Goal: Task Accomplishment & Management: Manage account settings

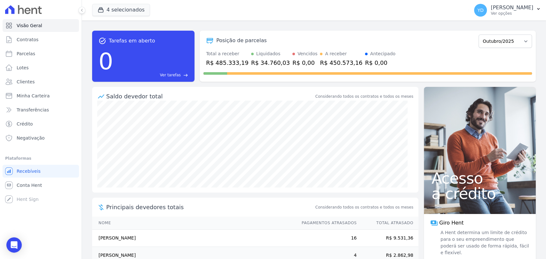
scroll to position [67, 0]
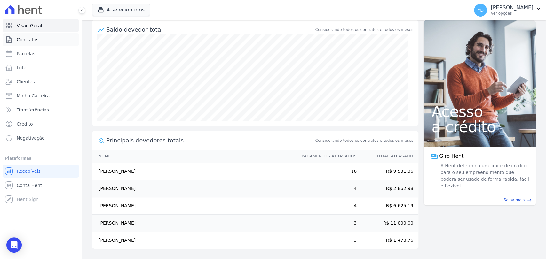
click at [53, 38] on link "Contratos" at bounding box center [41, 39] width 76 height 13
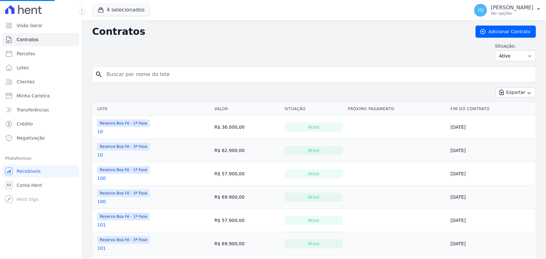
click at [145, 73] on input "search" at bounding box center [318, 74] width 430 height 13
type input "123"
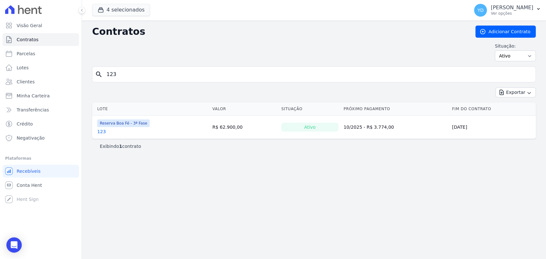
click at [134, 77] on input "123" at bounding box center [318, 74] width 430 height 13
type input "124"
click at [128, 85] on form "search 124" at bounding box center [313, 76] width 443 height 21
click at [125, 78] on input "124" at bounding box center [318, 74] width 430 height 13
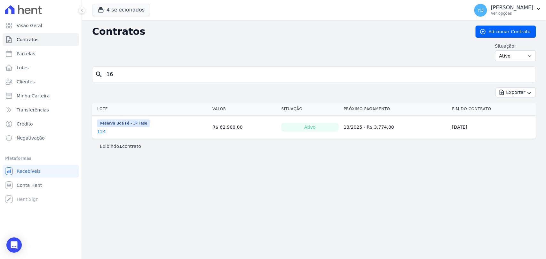
type input "16"
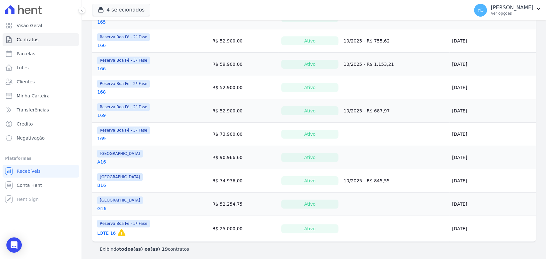
scroll to position [324, 0]
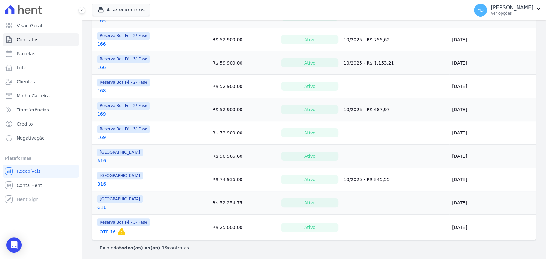
click at [108, 229] on link "LOTE 16" at bounding box center [106, 232] width 19 height 6
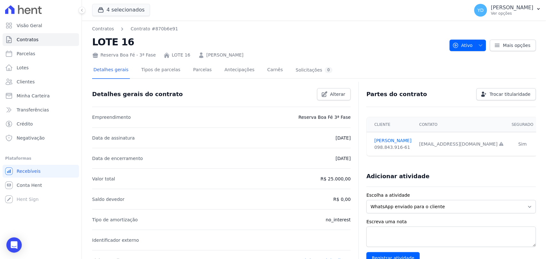
click at [189, 61] on div "Detalhes gerais Tipos de parcelas Parcelas Antecipações Carnês Solicitações 0 D…" at bounding box center [313, 263] width 443 height 408
click at [192, 67] on link "Parcelas" at bounding box center [202, 70] width 21 height 17
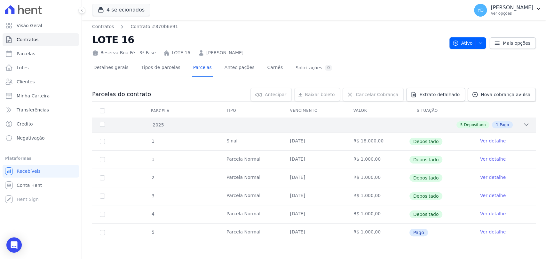
scroll to position [3, 0]
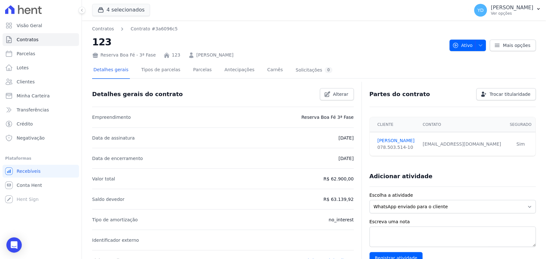
click at [206, 70] on div "Detalhes gerais Tipos de parcelas Parcelas Antecipações Carnês Solicitações 0" at bounding box center [212, 70] width 241 height 17
click at [198, 70] on link "Parcelas" at bounding box center [202, 70] width 21 height 17
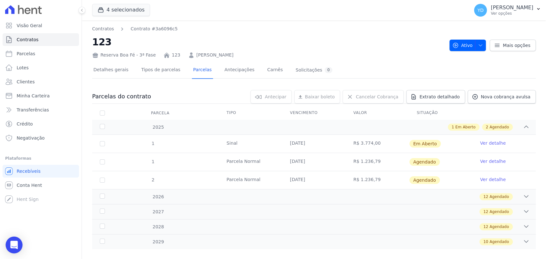
drag, startPoint x: 15, startPoint y: 245, endPoint x: 20, endPoint y: 245, distance: 5.4
click at [15, 245] on icon "Open Intercom Messenger" at bounding box center [13, 245] width 7 height 8
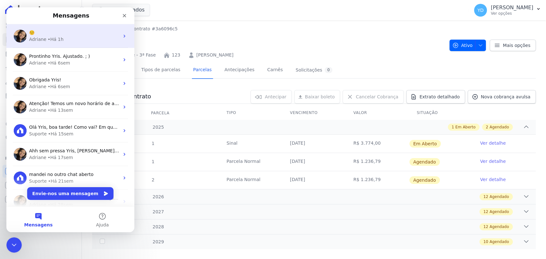
click at [85, 38] on div "Adriane • Há 1h" at bounding box center [74, 39] width 90 height 7
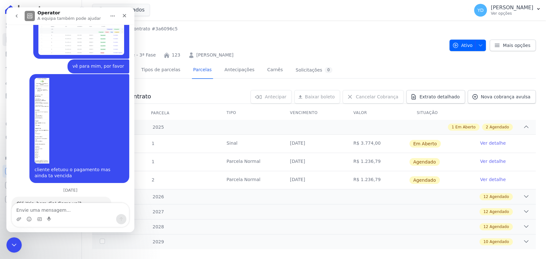
scroll to position [6116, 0]
click at [73, 211] on textarea "Envie uma mensagem..." at bounding box center [70, 208] width 117 height 11
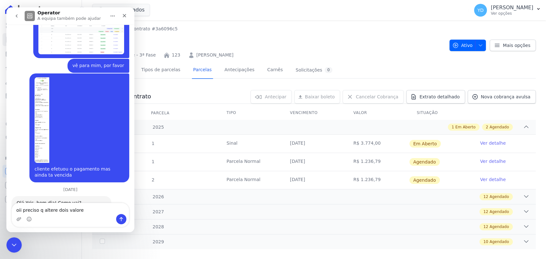
type textarea "oii preciso q altere dois valores"
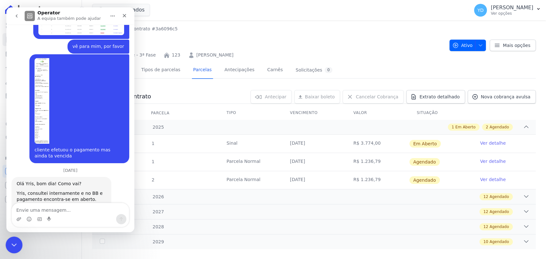
click at [16, 243] on icon "Fechar mensagem da Intercom" at bounding box center [13, 244] width 8 height 8
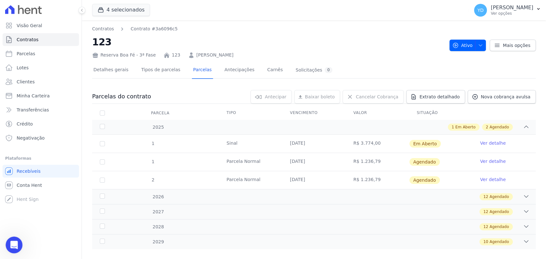
click at [21, 251] on body "Visão Geral Contratos Parcelas Lotes Clientes Minha Carteira Transferências Cré…" at bounding box center [273, 129] width 546 height 259
click at [19, 249] on div "Abrir mensagem da Intercom" at bounding box center [13, 244] width 21 height 21
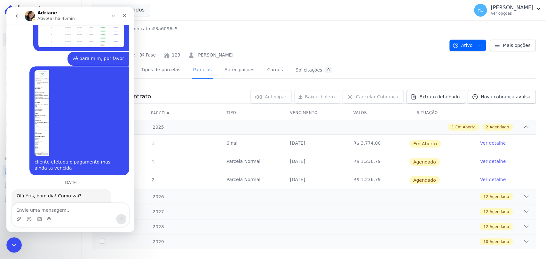
click at [47, 210] on textarea "Envie uma mensagem..." at bounding box center [70, 208] width 117 height 11
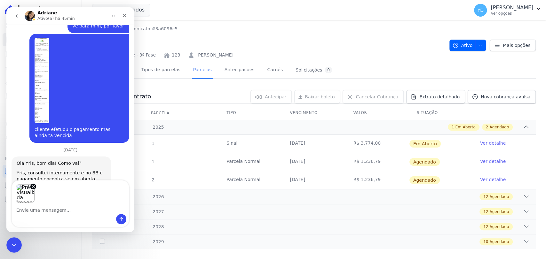
scroll to position [6172, 0]
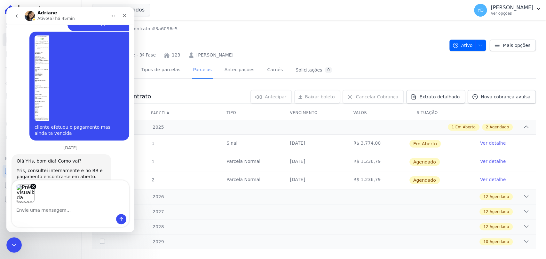
type textarea ","
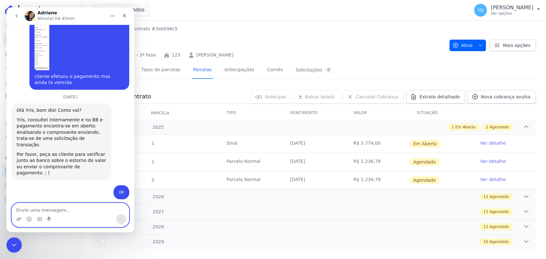
scroll to position [6223, 0]
drag, startPoint x: 66, startPoint y: 207, endPoint x: 67, endPoint y: 214, distance: 6.5
click at [67, 214] on textarea "Envie uma mensagem..." at bounding box center [70, 208] width 117 height 11
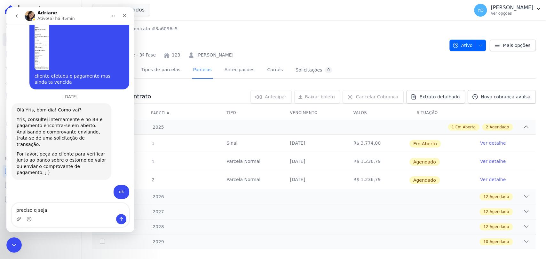
drag, startPoint x: 377, startPoint y: 142, endPoint x: 221, endPoint y: 143, distance: 156.0
click at [221, 143] on tr "1 Sinal 07/10/2025 R$ 3.774,00 Em Aberto Ver detalhe" at bounding box center [313, 144] width 443 height 18
copy tr "Sinal 07/10/2025 R$ 3.774,00"
click at [87, 218] on div "Messenger da Intercom" at bounding box center [70, 219] width 117 height 10
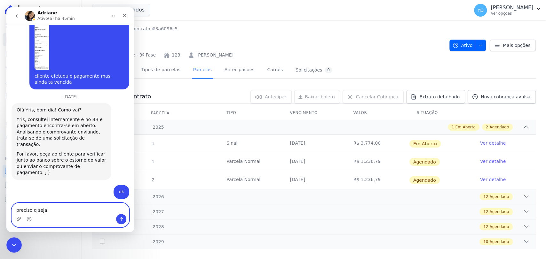
click at [86, 209] on textarea "preciso q seja" at bounding box center [70, 208] width 117 height 11
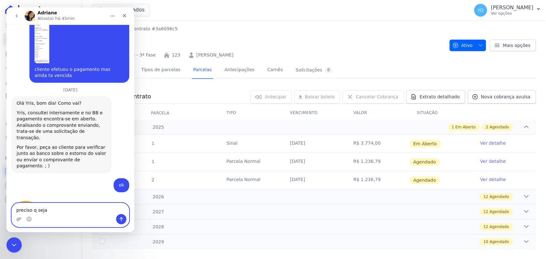
paste textarea "Sinal 07/10/2025 R$ 3.774,00"
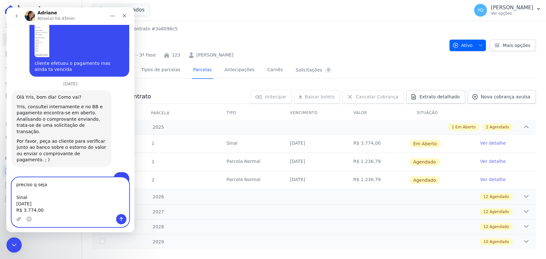
scroll to position [6249, 0]
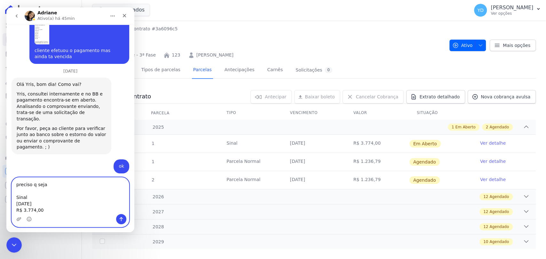
drag, startPoint x: 42, startPoint y: 212, endPoint x: 36, endPoint y: 211, distance: 5.8
click at [36, 211] on textarea "preciso q seja Sinal 07/10/2025 R$ 3.774,00" at bounding box center [70, 196] width 117 height 36
click at [25, 209] on textarea "preciso q seja Sinal 07/10/2025 R$ 3.774,00" at bounding box center [70, 196] width 117 height 36
type textarea "preciso q seja Sinal 07/10/2025 R$2.774,00"
click at [314, 41] on h2 "123" at bounding box center [268, 42] width 352 height 14
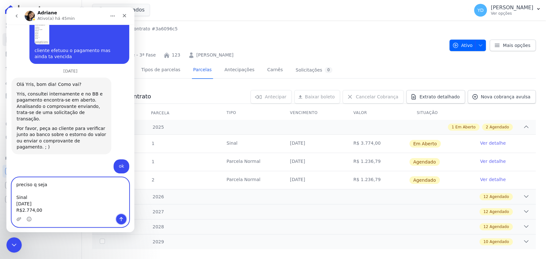
click at [120, 222] on icon "Enviar mensagem…" at bounding box center [121, 219] width 5 height 5
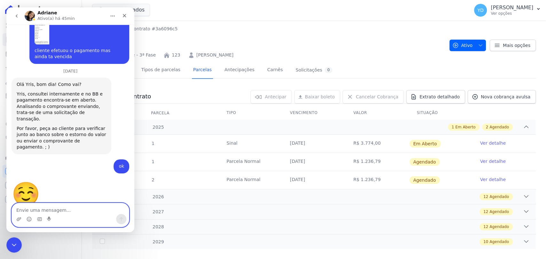
scroll to position [6260, 0]
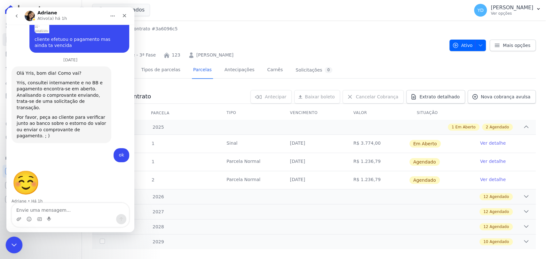
click at [11, 246] on icon "Fechar mensagem da Intercom" at bounding box center [13, 244] width 8 height 8
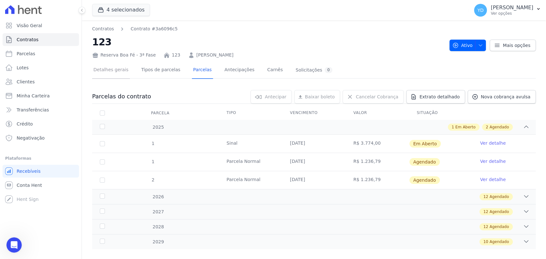
click at [114, 74] on link "Detalhes gerais" at bounding box center [111, 70] width 38 height 17
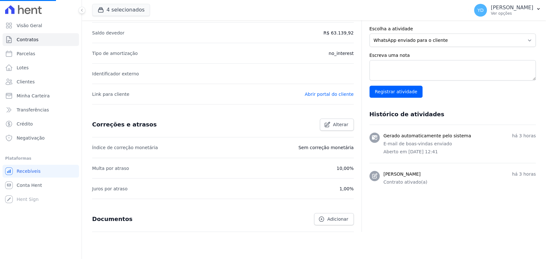
scroll to position [185, 0]
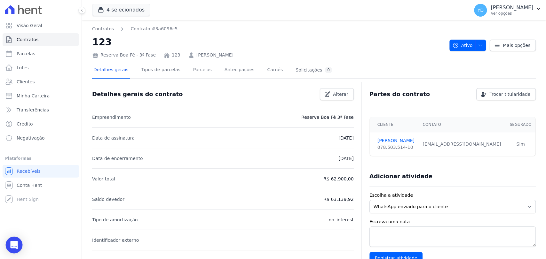
click at [14, 244] on icon "Open Intercom Messenger" at bounding box center [13, 245] width 7 height 8
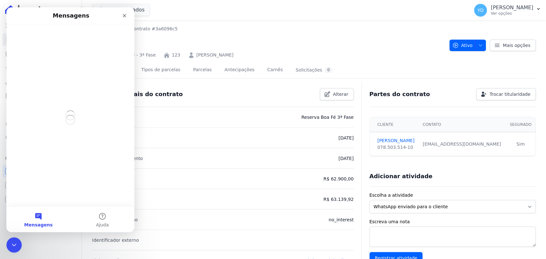
scroll to position [0, 0]
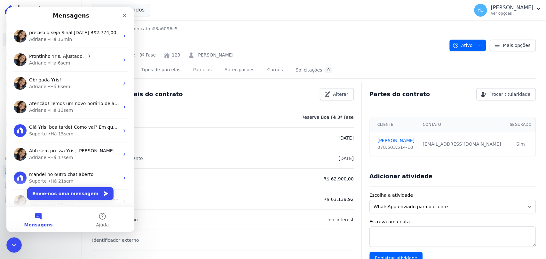
click at [197, 94] on div "Detalhes gerais do contrato Alterar" at bounding box center [220, 91] width 267 height 17
click at [127, 16] on icon "Fechar" at bounding box center [124, 15] width 5 height 5
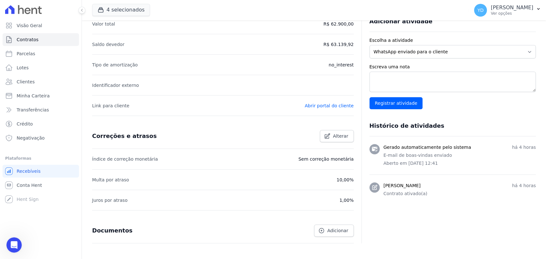
scroll to position [185, 0]
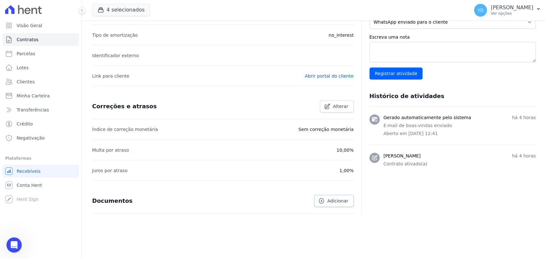
click at [323, 196] on link "Adicionar" at bounding box center [333, 201] width 39 height 12
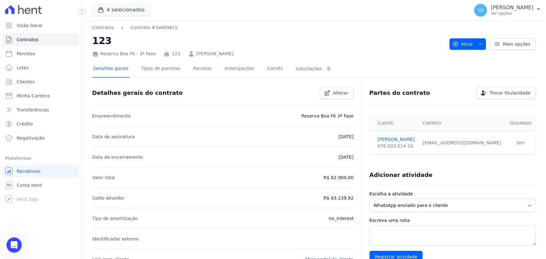
scroll to position [0, 0]
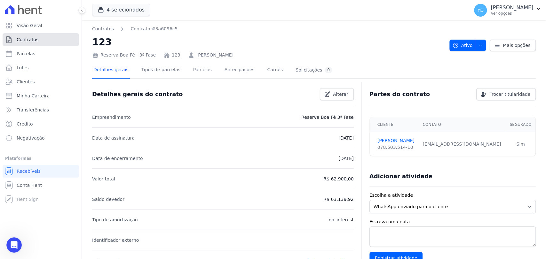
click at [75, 35] on link "Contratos" at bounding box center [41, 39] width 76 height 13
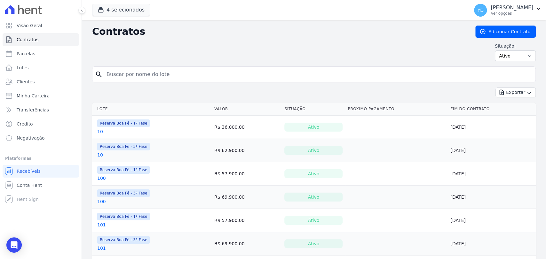
click at [137, 79] on input "search" at bounding box center [318, 74] width 430 height 13
type input "63"
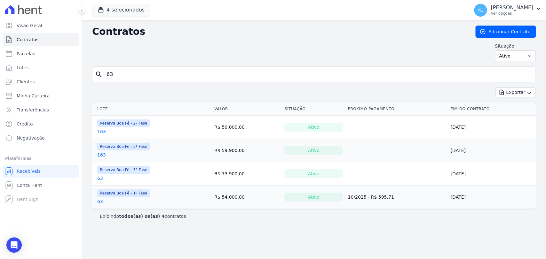
click at [101, 199] on link "63" at bounding box center [100, 202] width 6 height 6
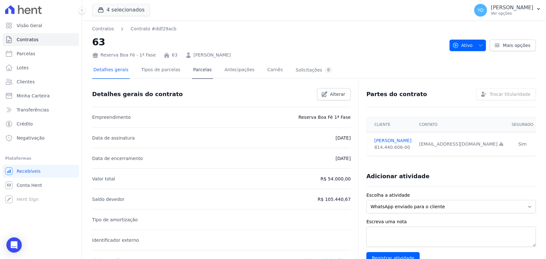
click at [204, 68] on div "Detalhes gerais Tipos de parcelas Parcelas Antecipações Carnês Solicitações 0" at bounding box center [212, 70] width 241 height 17
click at [201, 69] on link "Parcelas" at bounding box center [202, 70] width 21 height 17
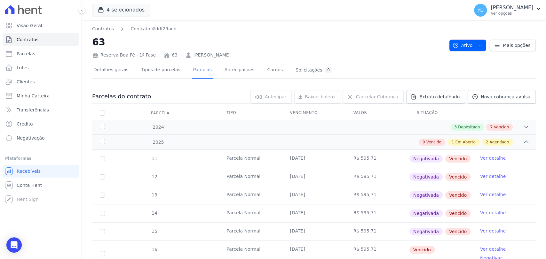
click at [466, 42] on span "Ativo" at bounding box center [462, 46] width 20 height 12
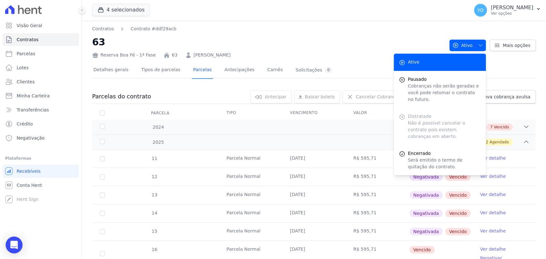
click at [19, 246] on div "Open Intercom Messenger" at bounding box center [14, 245] width 17 height 17
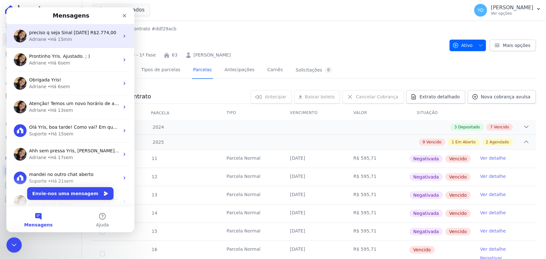
click at [93, 42] on div "Adriane • Há 15min" at bounding box center [74, 39] width 90 height 7
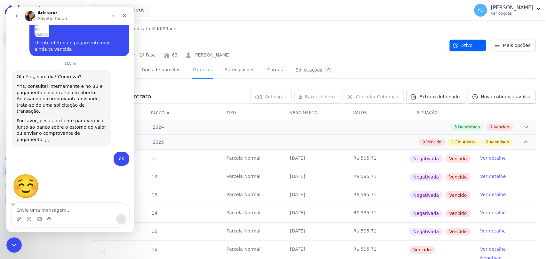
scroll to position [6084, 0]
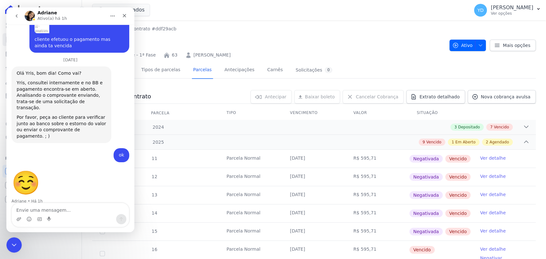
click at [86, 209] on textarea "Envie uma mensagem..." at bounding box center [70, 208] width 117 height 11
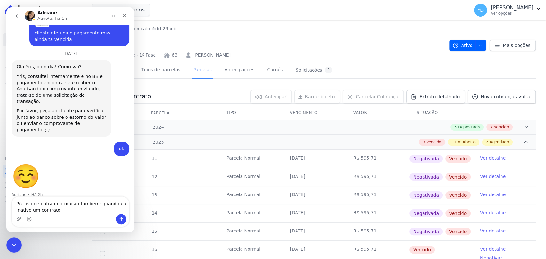
click at [20, 207] on textarea "Preciso de outra informação também: quando eu inativo um contrato" at bounding box center [70, 205] width 117 height 17
click at [47, 210] on textarea "Preciso de outra informação também: quando eu pauso um contrato" at bounding box center [70, 205] width 117 height 17
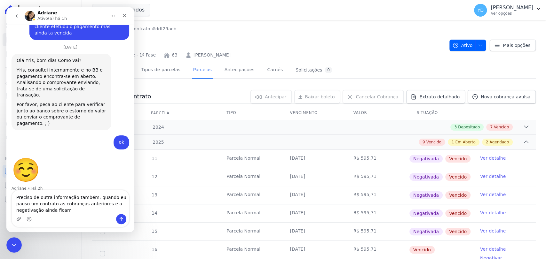
type textarea "Preciso de outra informação também: quando eu pauso um contrato as cobranças an…"
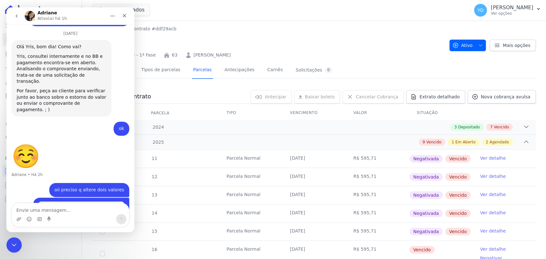
scroll to position [6112, 0]
click at [125, 19] on div "Fechar" at bounding box center [125, 16] width 12 height 12
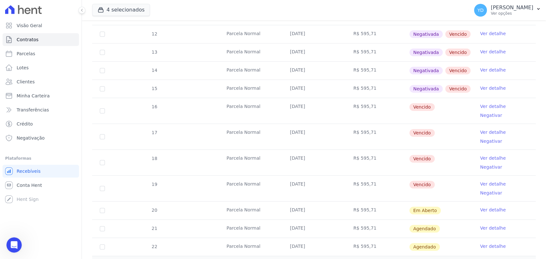
scroll to position [142, 0]
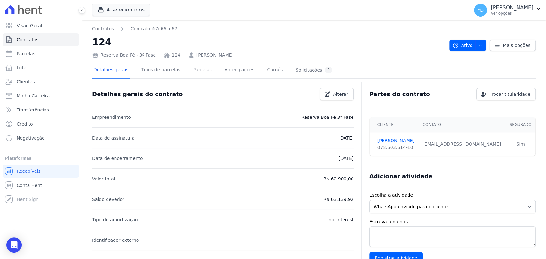
click at [203, 67] on div "Detalhes gerais Tipos de parcelas Parcelas Antecipações Carnês Solicitações 0" at bounding box center [212, 70] width 241 height 17
click at [200, 69] on link "Parcelas" at bounding box center [202, 70] width 21 height 17
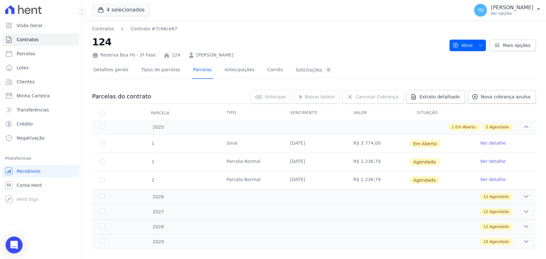
click at [18, 247] on div "Open Intercom Messenger" at bounding box center [14, 245] width 17 height 17
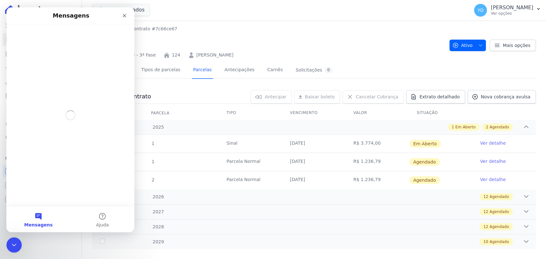
click at [271, 52] on div "Reserva Boa Fé - 3ª Fase 124 JOSÉ WANDRESEN FARIAS DOS SANTOS" at bounding box center [268, 53] width 352 height 9
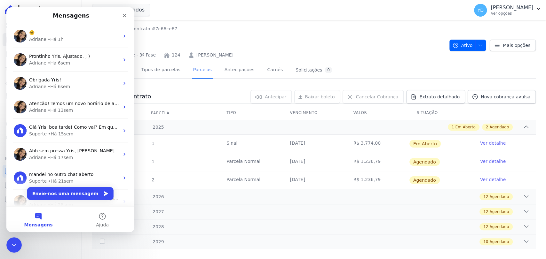
click at [207, 42] on h2 "124" at bounding box center [268, 42] width 352 height 14
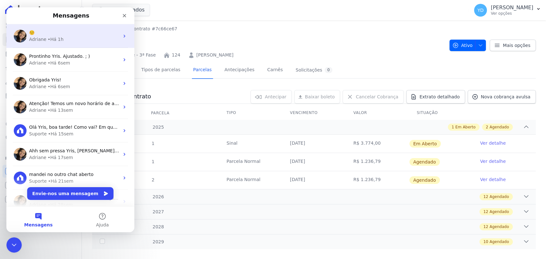
click at [70, 38] on div "Adriane • Há 1h" at bounding box center [74, 39] width 90 height 7
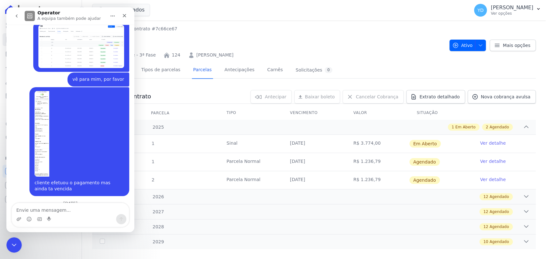
scroll to position [6116, 0]
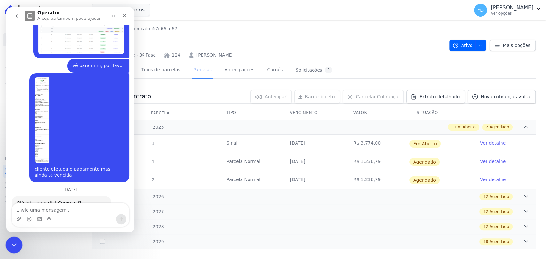
drag, startPoint x: 16, startPoint y: 244, endPoint x: 74, endPoint y: 475, distance: 237.5
click at [17, 244] on div "Fechar mensagem da Intercom" at bounding box center [12, 244] width 15 height 15
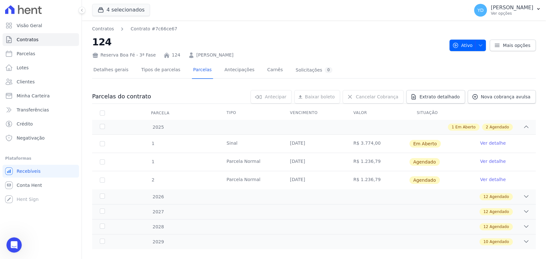
click at [272, 53] on div "Reserva Boa Fé - 3ª Fase 124 JOSÉ WANDRESEN FARIAS DOS SANTOS" at bounding box center [268, 53] width 352 height 9
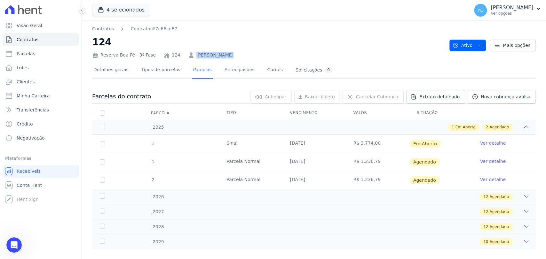
click at [272, 53] on div "Reserva Boa Fé - 3ª Fase 124 JOSÉ WANDRESEN FARIAS DOS SANTOS" at bounding box center [268, 53] width 352 height 9
click at [262, 42] on h2 "124" at bounding box center [268, 42] width 352 height 14
click at [15, 243] on icon "Abrir mensagem da Intercom" at bounding box center [13, 244] width 11 height 11
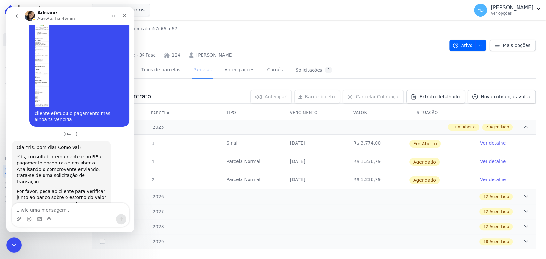
click at [85, 212] on textarea "Envie uma mensagem..." at bounding box center [70, 208] width 117 height 11
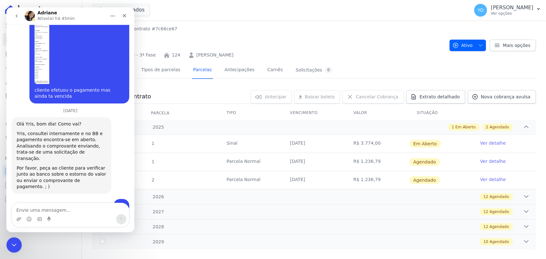
scroll to position [6223, 0]
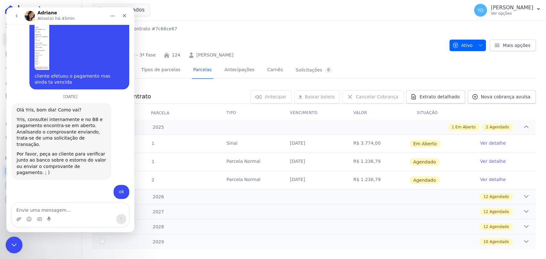
click at [10, 244] on icon "Fechar mensagem da Intercom" at bounding box center [13, 244] width 8 height 8
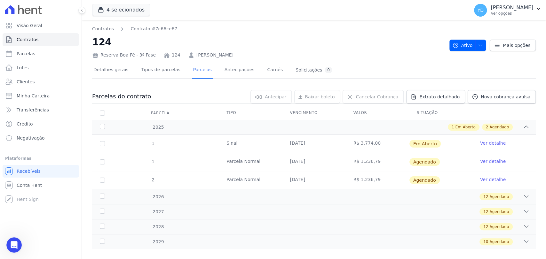
drag, startPoint x: 269, startPoint y: 57, endPoint x: 90, endPoint y: 44, distance: 179.5
click at [90, 44] on div "Contratos Contrato #7c66ce67 124 Reserva Boa Fé - 3ª Fase 124 JOSÉ WANDRESEN FA…" at bounding box center [314, 144] width 464 height 248
click at [154, 40] on h2 "124" at bounding box center [268, 42] width 352 height 14
drag, startPoint x: 269, startPoint y: 55, endPoint x: 84, endPoint y: 44, distance: 185.1
click at [84, 44] on div "Contratos Contrato #7c66ce67 124 Reserva Boa Fé - 3ª Fase 124 JOSÉ WANDRESEN FA…" at bounding box center [314, 144] width 464 height 248
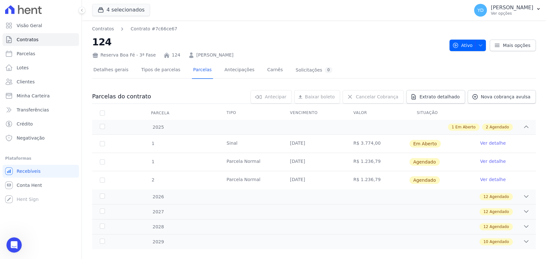
click at [259, 36] on h2 "124" at bounding box center [268, 42] width 352 height 14
click at [297, 51] on div "Reserva Boa Fé - 3ª Fase 124 JOSÉ WANDRESEN FARIAS DOS SANTOS" at bounding box center [268, 53] width 352 height 9
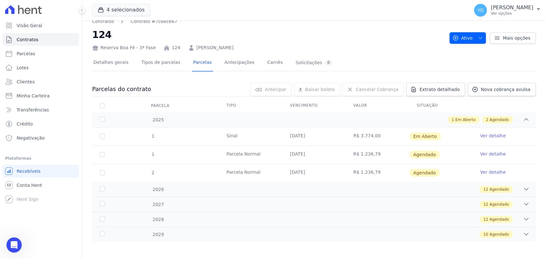
scroll to position [9, 0]
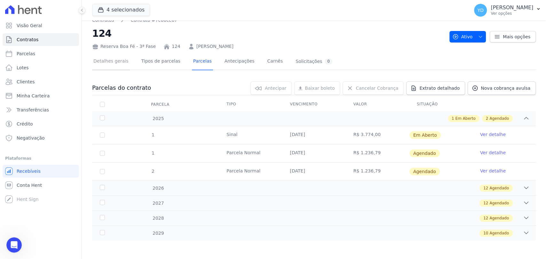
click at [113, 62] on link "Detalhes gerais" at bounding box center [111, 61] width 38 height 17
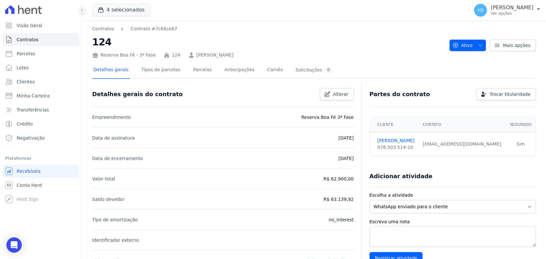
scroll to position [185, 0]
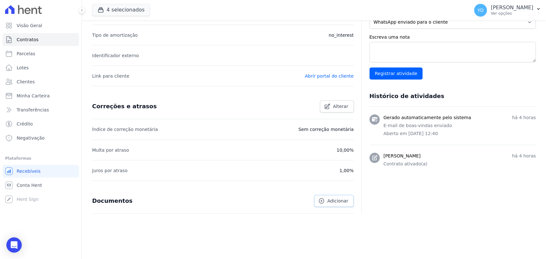
click at [325, 206] on link "Adicionar" at bounding box center [333, 201] width 39 height 12
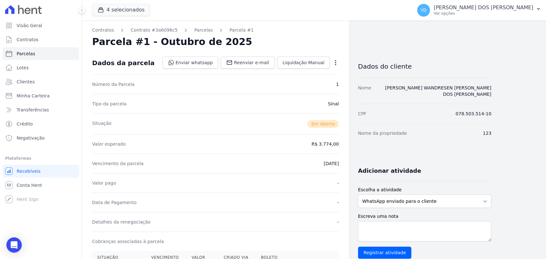
click at [336, 64] on icon "button" at bounding box center [335, 62] width 1 height 5
click at [332, 68] on link "Alterar" at bounding box center [308, 72] width 56 height 12
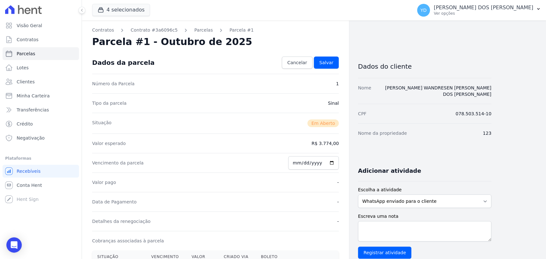
click at [326, 146] on div "Valor esperado R$ 3.774,00" at bounding box center [215, 144] width 246 height 20
drag, startPoint x: 326, startPoint y: 146, endPoint x: 302, endPoint y: 95, distance: 56.8
click at [326, 146] on dd "R$ 3.774,00" at bounding box center [324, 143] width 27 height 6
click at [292, 62] on span "Cancelar" at bounding box center [297, 62] width 20 height 6
click at [302, 58] on link "Cancelar" at bounding box center [297, 63] width 31 height 12
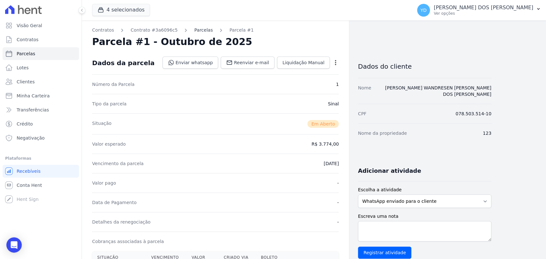
click at [196, 31] on link "Parcelas" at bounding box center [203, 30] width 19 height 7
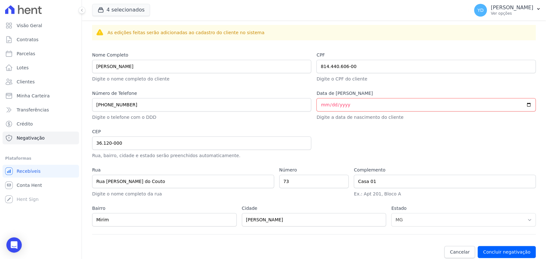
scroll to position [283, 0]
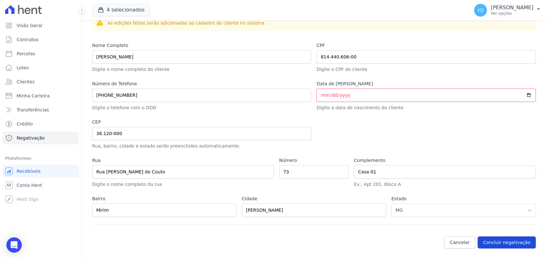
click at [490, 240] on button "Concluir negativação" at bounding box center [506, 243] width 58 height 12
click at [508, 239] on button "Concluir negativação" at bounding box center [506, 243] width 58 height 12
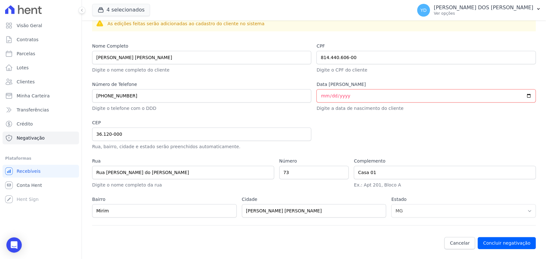
scroll to position [283, 0]
click at [508, 243] on button "Concluir negativação" at bounding box center [506, 243] width 58 height 12
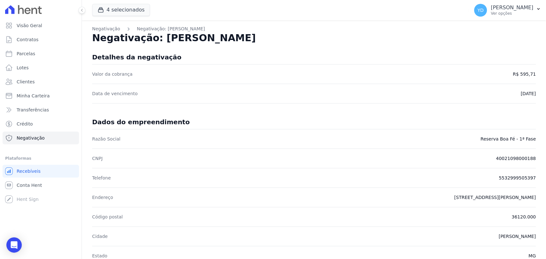
scroll to position [283, 0]
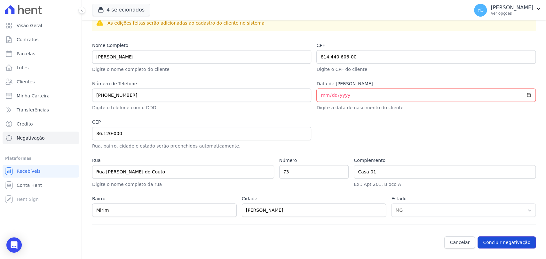
click at [513, 245] on button "Concluir negativação" at bounding box center [506, 243] width 58 height 12
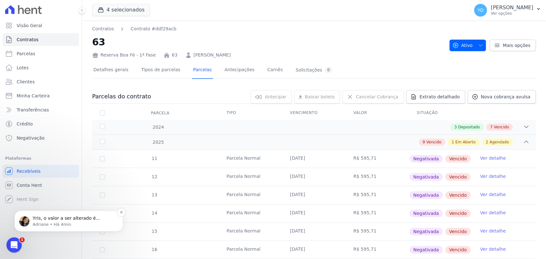
drag, startPoint x: 83, startPoint y: 414, endPoint x: 83, endPoint y: 218, distance: 195.7
click at [83, 218] on span "Yris, o valor a ser alterado é somente da parcela? Caso sim, poderá realizar di…" at bounding box center [73, 263] width 80 height 94
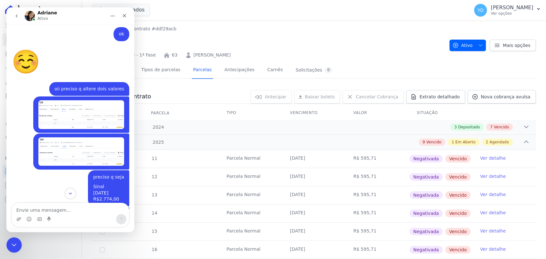
scroll to position [6137, 0]
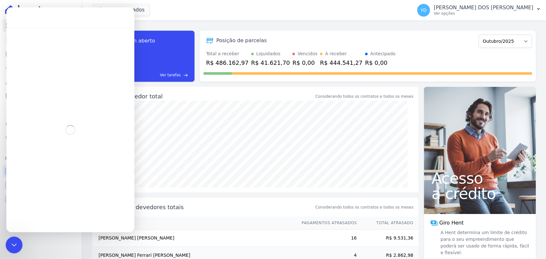
click at [12, 242] on icon "Fechar mensagem da Intercom" at bounding box center [13, 244] width 8 height 8
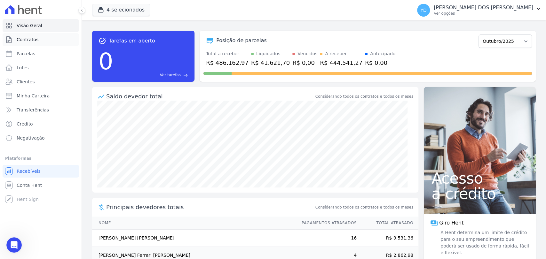
click at [27, 41] on span "Contratos" at bounding box center [28, 39] width 22 height 6
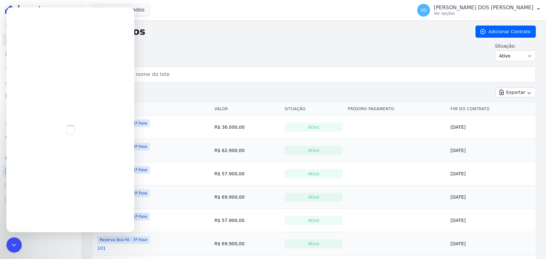
click at [152, 74] on input "search" at bounding box center [318, 74] width 430 height 13
click at [17, 240] on icon "Fechar mensagem da Intercom" at bounding box center [13, 244] width 8 height 8
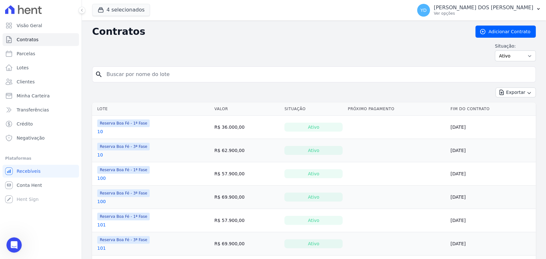
click at [171, 64] on div "Contratos Adicionar Contrato Situação: Ativo Todos Pausado Distratado Rascunho …" at bounding box center [313, 46] width 443 height 41
click at [176, 73] on input "search" at bounding box center [318, 74] width 430 height 13
click at [176, 72] on input "Rosimeire Aparecida De Oliveira Dias" at bounding box center [318, 74] width 430 height 13
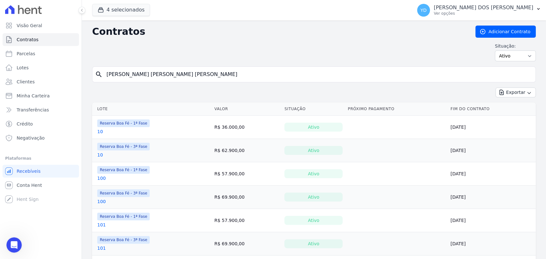
click at [176, 72] on input "Rosimeire Aparecida De Oliveira Dias" at bounding box center [318, 74] width 430 height 13
type input "123"
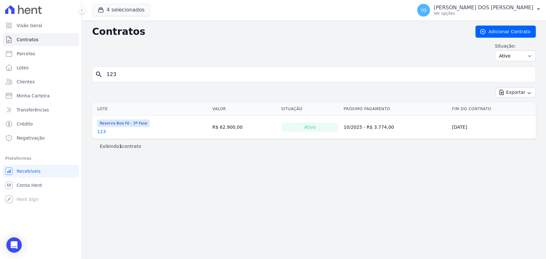
click at [138, 75] on input "123" at bounding box center [318, 74] width 430 height 13
type input "124"
click at [119, 75] on input "124" at bounding box center [318, 74] width 430 height 13
type input "12"
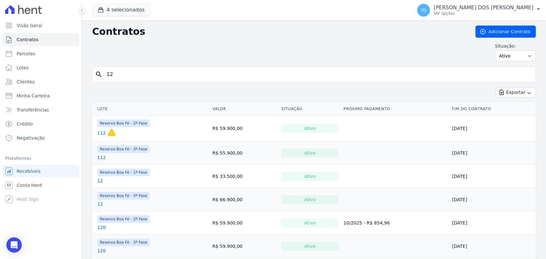
click at [119, 75] on input "12" at bounding box center [318, 74] width 430 height 13
type input "123"
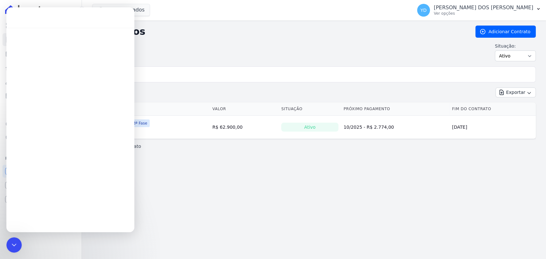
click at [159, 137] on td "Reserva Boa Fé - 3ª Fase 123" at bounding box center [151, 127] width 118 height 23
drag, startPoint x: 14, startPoint y: 243, endPoint x: 32, endPoint y: 474, distance: 231.2
click at [15, 243] on icon "Fechar mensagem da Intercom" at bounding box center [13, 244] width 4 height 3
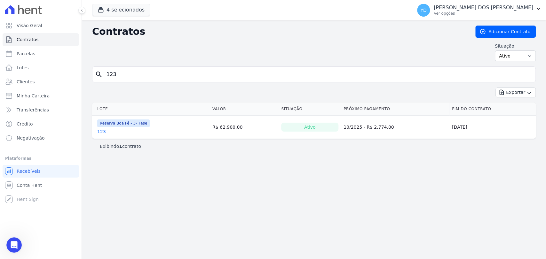
scroll to position [6126, 0]
click at [8, 246] on div "Abrir mensagem da Intercom" at bounding box center [13, 244] width 21 height 21
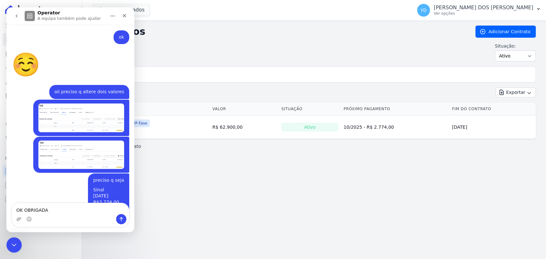
type textarea "OK OBRIGADA!"
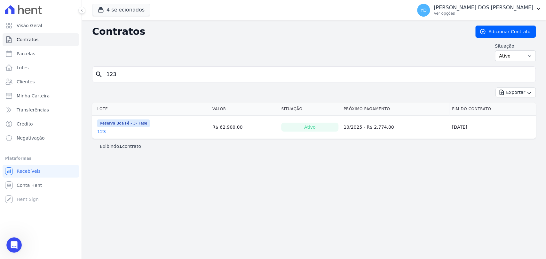
click at [158, 80] on input "123" at bounding box center [318, 74] width 430 height 13
type input "63"
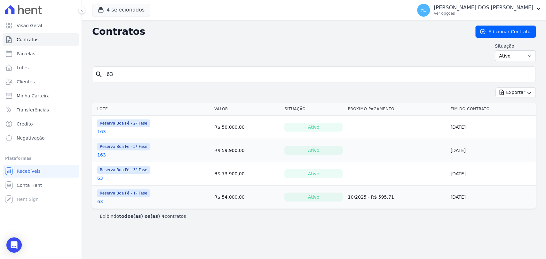
click at [99, 199] on link "63" at bounding box center [100, 202] width 6 height 6
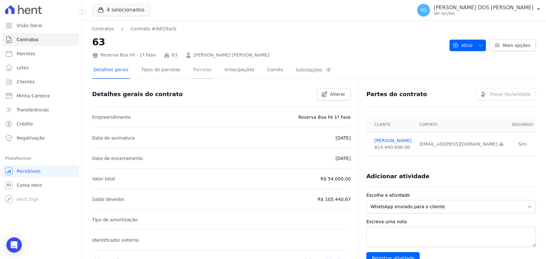
click at [192, 70] on link "Parcelas" at bounding box center [202, 70] width 21 height 17
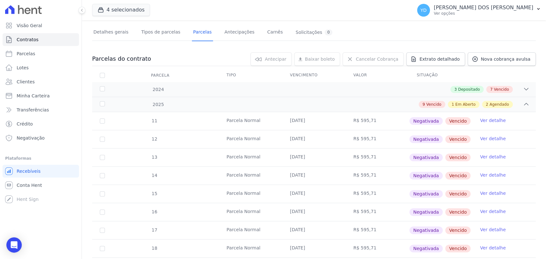
scroll to position [142, 0]
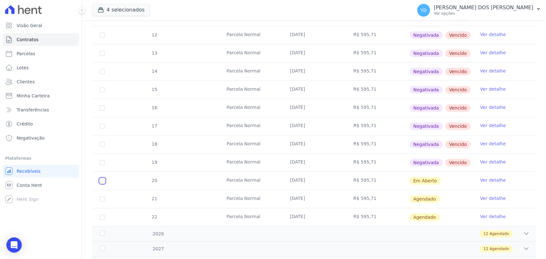
click at [103, 182] on input "checkbox" at bounding box center [102, 180] width 5 height 5
checkbox input "true"
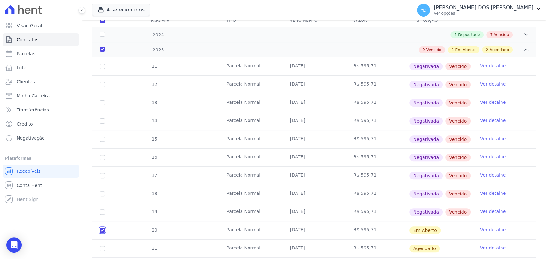
scroll to position [0, 0]
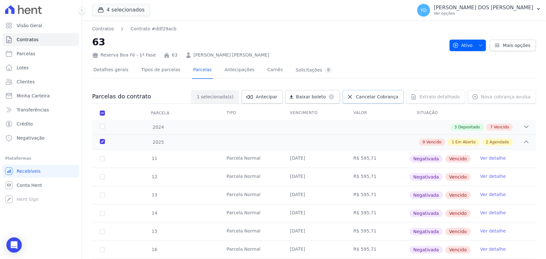
click at [365, 97] on span "Cancelar Cobrança" at bounding box center [377, 97] width 43 height 6
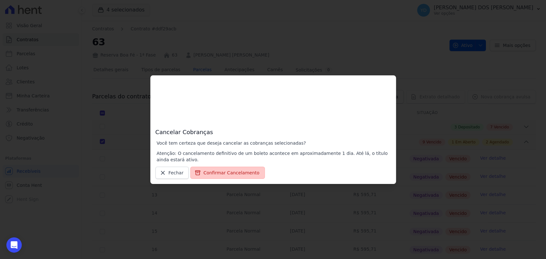
click at [254, 175] on button "Confirmar Cancelamento" at bounding box center [227, 173] width 74 height 12
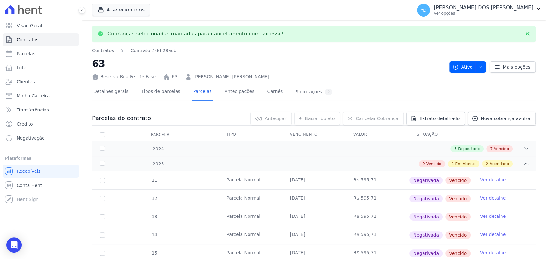
click at [205, 92] on div "Detalhes gerais Tipos de parcelas Parcelas Antecipações Carnês Solicitações 0" at bounding box center [212, 92] width 241 height 17
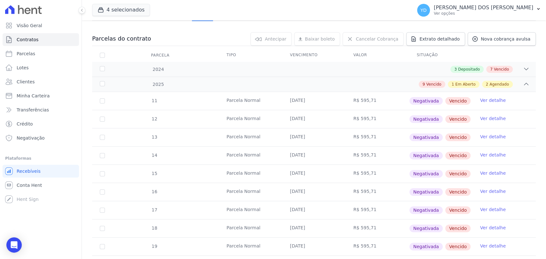
scroll to position [71, 0]
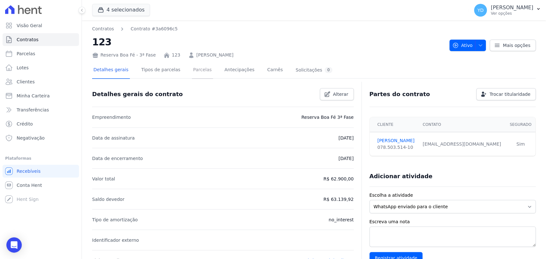
click at [200, 75] on link "Parcelas" at bounding box center [202, 70] width 21 height 17
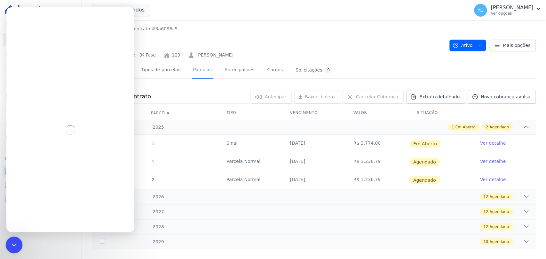
click at [21, 237] on body "Visão Geral Contratos [GEOGRAPHIC_DATA] Lotes Clientes Minha Carteira Transferê…" at bounding box center [273, 129] width 546 height 259
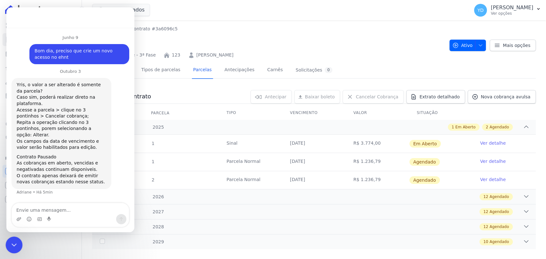
click at [18, 242] on div "Fechar mensagem da Intercom" at bounding box center [12, 244] width 15 height 15
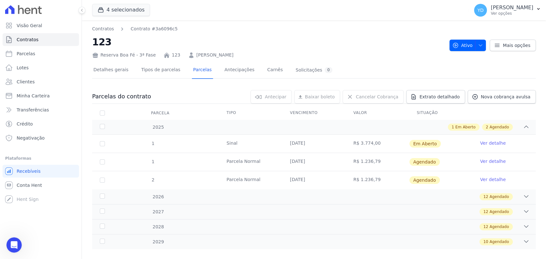
click at [99, 142] on td "1" at bounding box center [102, 144] width 20 height 18
click at [100, 142] on input "checkbox" at bounding box center [102, 143] width 5 height 5
checkbox input "true"
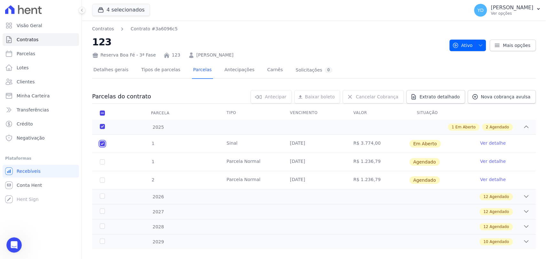
checkbox input "true"
click at [376, 96] on span "Cancelar Cobrança" at bounding box center [377, 97] width 43 height 6
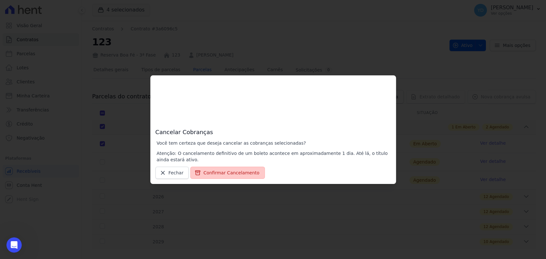
click at [239, 168] on button "Confirmar Cancelamento" at bounding box center [227, 173] width 74 height 12
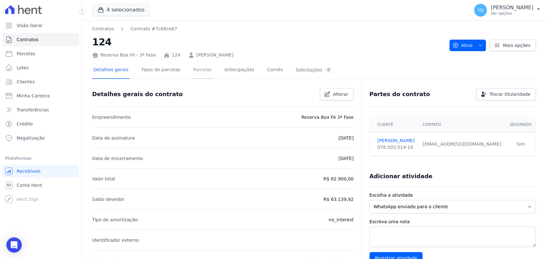
click at [192, 66] on link "Parcelas" at bounding box center [202, 70] width 21 height 17
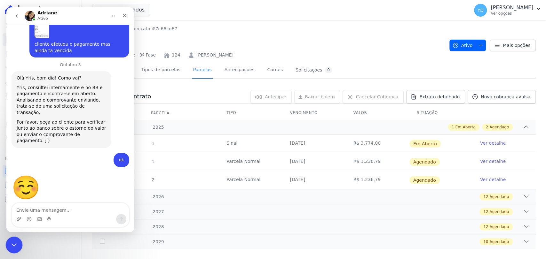
scroll to position [6066, 0]
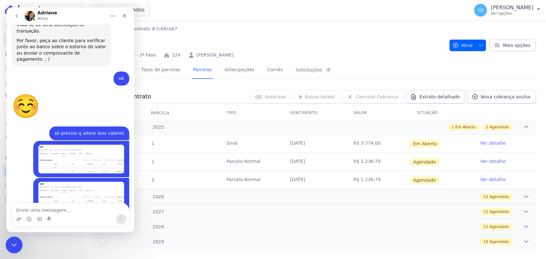
drag, startPoint x: 11, startPoint y: 246, endPoint x: 136, endPoint y: 389, distance: 190.1
click at [11, 246] on icon "Fechar mensagem da Intercom" at bounding box center [13, 244] width 8 height 8
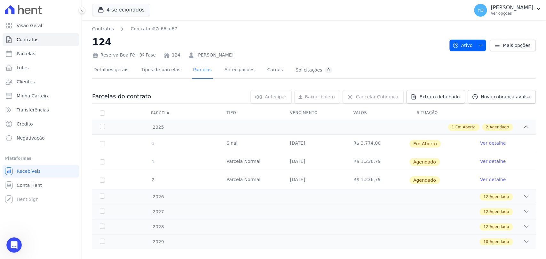
scroll to position [0, 0]
click at [100, 143] on input "checkbox" at bounding box center [102, 143] width 5 height 5
checkbox input "true"
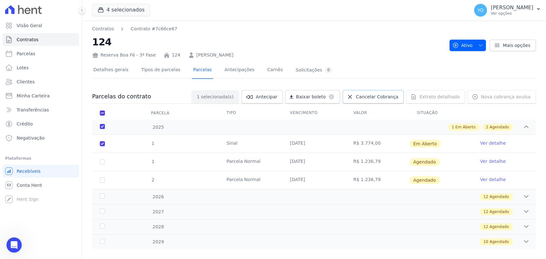
click at [365, 100] on span "Cancelar Cobrança" at bounding box center [377, 97] width 43 height 6
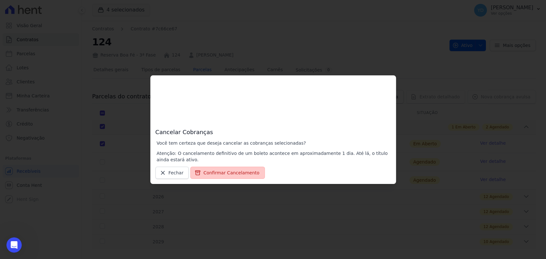
click at [226, 178] on button "Confirmar Cancelamento" at bounding box center [227, 173] width 74 height 12
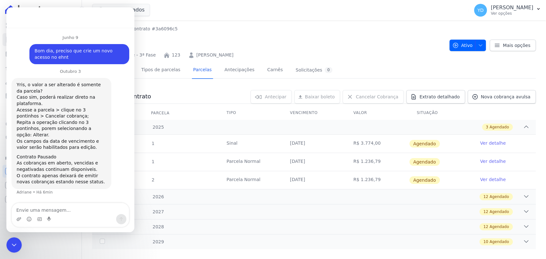
click at [485, 143] on link "Ver detalhe" at bounding box center [493, 143] width 26 height 6
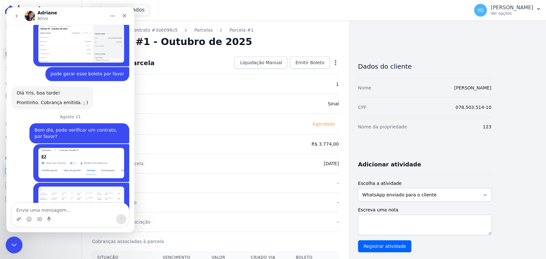
scroll to position [2069, 0]
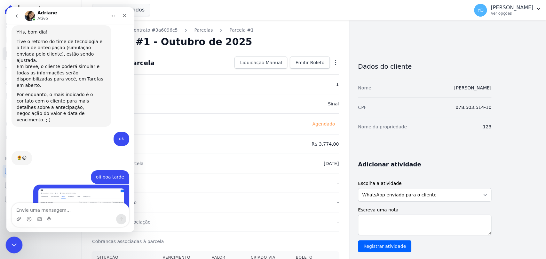
click at [13, 242] on icon "Fechar mensagem da Intercom" at bounding box center [13, 244] width 8 height 8
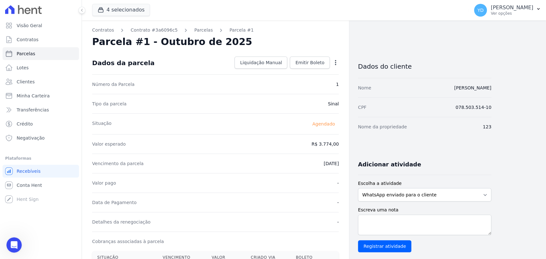
scroll to position [0, 0]
click at [340, 62] on div "Contratos Contrato #3a6096c5 Parcelas Parcela #1 Parcela #1 - Outubro de 2025 D…" at bounding box center [215, 226] width 267 height 412
click at [337, 63] on icon "button" at bounding box center [335, 62] width 6 height 6
click at [326, 72] on link "Alterar" at bounding box center [308, 72] width 56 height 12
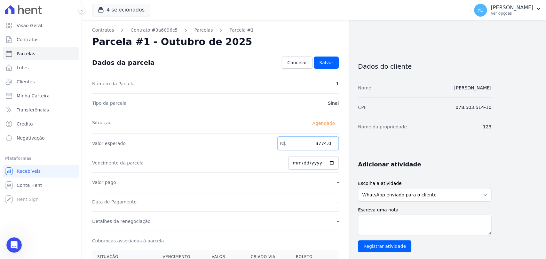
click at [317, 145] on input "3774.0" at bounding box center [307, 143] width 61 height 13
click at [319, 146] on input "3774.0" at bounding box center [307, 143] width 61 height 13
type input "2774.0"
click at [332, 62] on span "Salvar" at bounding box center [326, 62] width 14 height 6
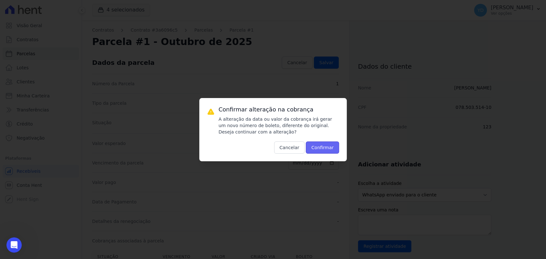
click at [327, 145] on button "Confirmar" at bounding box center [322, 148] width 33 height 12
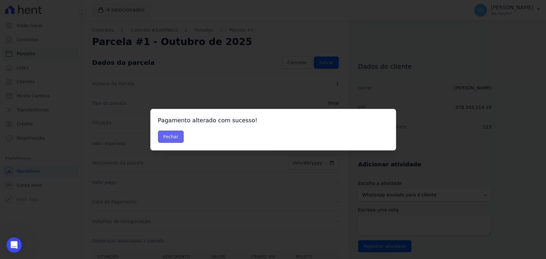
click at [162, 140] on button "Fechar" at bounding box center [171, 137] width 26 height 12
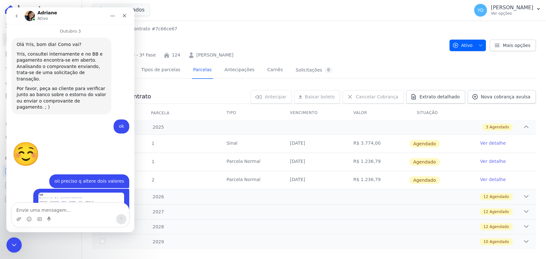
scroll to position [6074, 0]
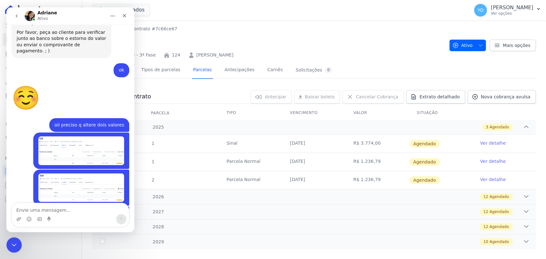
click at [483, 144] on link "Ver detalhe" at bounding box center [493, 143] width 26 height 6
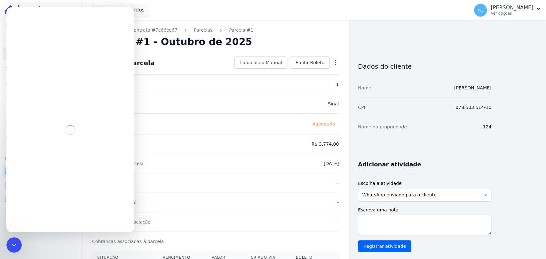
click at [338, 55] on div "Dados da parcela Liquidação Manual Liquidação Manual Data de Pagamento [DATE] […" at bounding box center [215, 62] width 246 height 23
click at [336, 67] on div "Open options Alterar [GEOGRAPHIC_DATA]" at bounding box center [334, 63] width 9 height 11
click at [334, 62] on icon "button" at bounding box center [335, 62] width 6 height 6
click at [329, 72] on link "Alterar" at bounding box center [308, 72] width 56 height 12
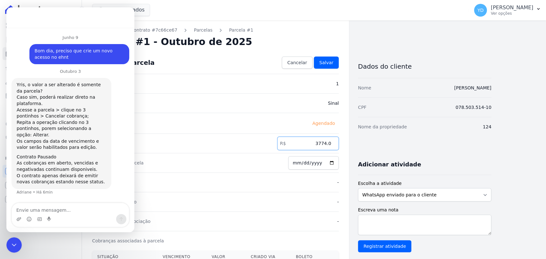
click at [319, 146] on input "3774.0" at bounding box center [307, 143] width 61 height 13
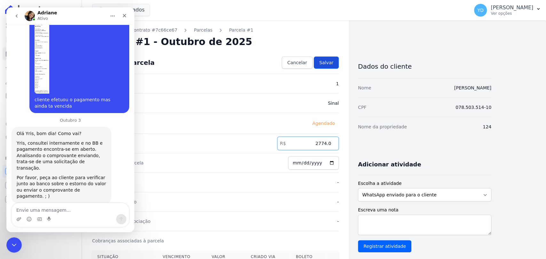
type input "2774.0"
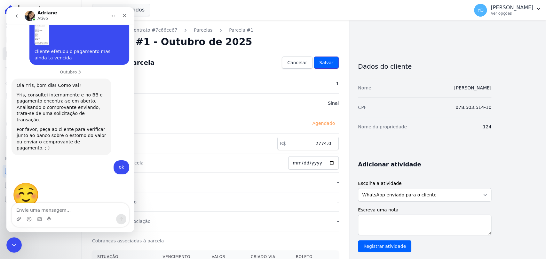
click at [333, 66] on link "Salvar" at bounding box center [326, 63] width 25 height 12
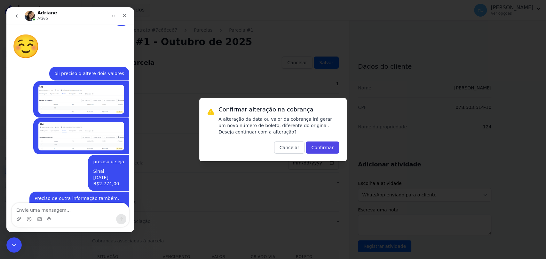
scroll to position [6126, 0]
click at [326, 148] on button "Confirmar" at bounding box center [322, 148] width 33 height 12
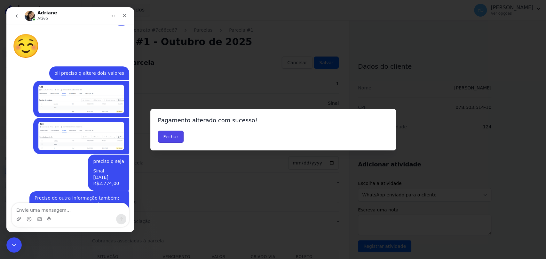
drag, startPoint x: 176, startPoint y: 133, endPoint x: 142, endPoint y: 27, distance: 111.9
click at [176, 133] on button "Fechar" at bounding box center [171, 137] width 26 height 12
click at [127, 15] on div "Fechar" at bounding box center [125, 16] width 12 height 12
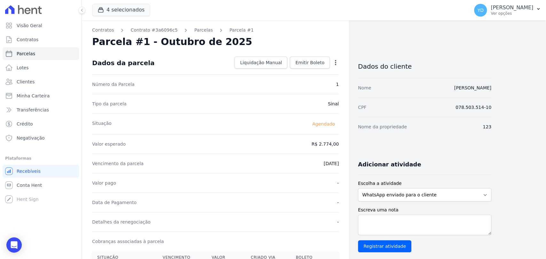
drag, startPoint x: 198, startPoint y: 32, endPoint x: 214, endPoint y: 28, distance: 16.0
click at [198, 32] on link "Parcelas" at bounding box center [203, 30] width 19 height 7
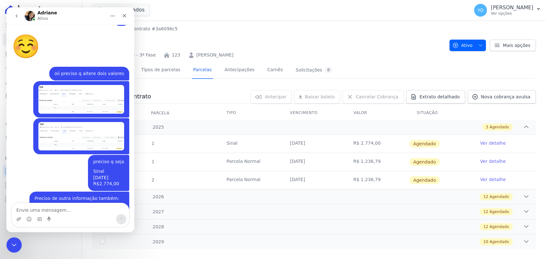
scroll to position [6126, 0]
drag, startPoint x: 8, startPoint y: 244, endPoint x: 500, endPoint y: 358, distance: 504.8
click at [7, 244] on div "Fechar mensagem da Intercom" at bounding box center [12, 244] width 15 height 15
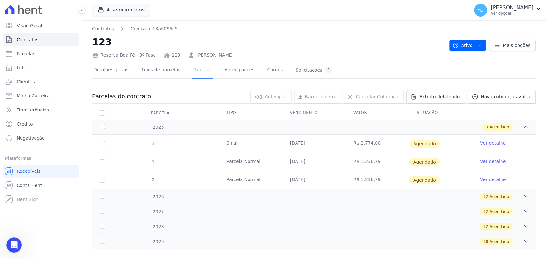
click at [481, 143] on link "Ver detalhe" at bounding box center [493, 143] width 26 height 6
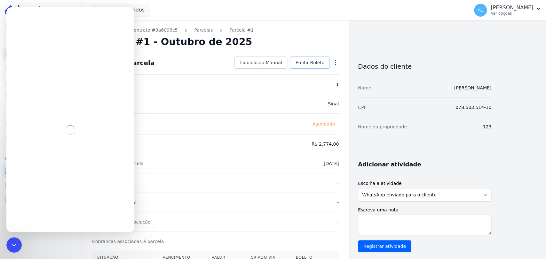
click at [302, 63] on span "Emitir Boleto" at bounding box center [309, 62] width 29 height 6
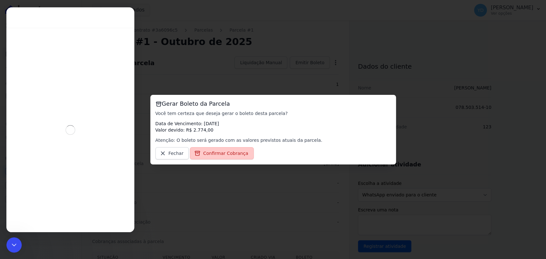
click at [239, 153] on span "Confirmar Cobrança" at bounding box center [225, 153] width 45 height 6
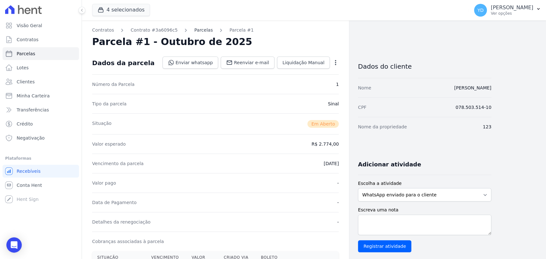
click at [198, 30] on link "Parcelas" at bounding box center [203, 30] width 19 height 7
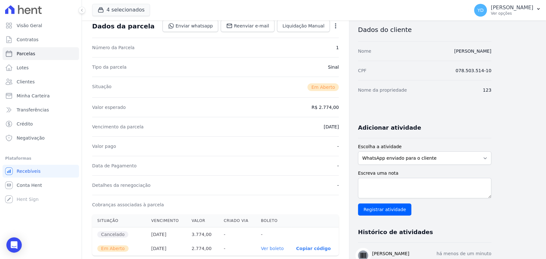
scroll to position [192, 0]
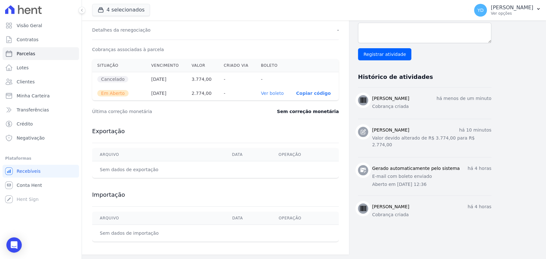
click at [272, 92] on link "Ver boleto" at bounding box center [272, 93] width 23 height 5
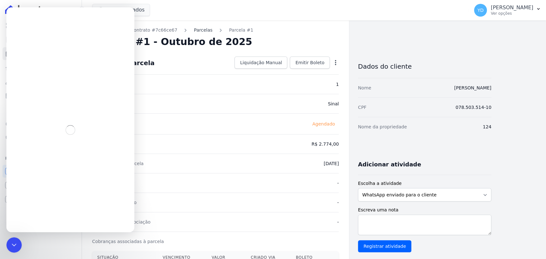
click at [194, 29] on link "Parcelas" at bounding box center [203, 30] width 19 height 7
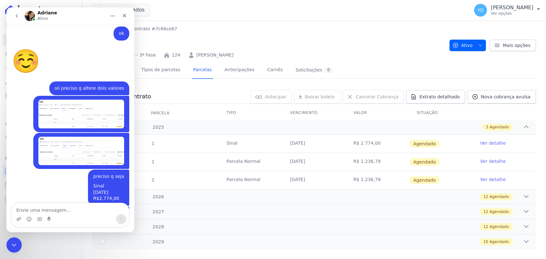
scroll to position [6126, 0]
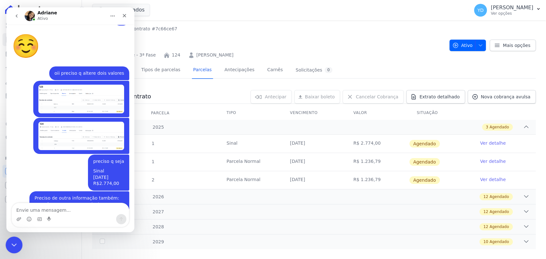
click at [14, 242] on icon "Fechar mensagem da Intercom" at bounding box center [13, 244] width 8 height 8
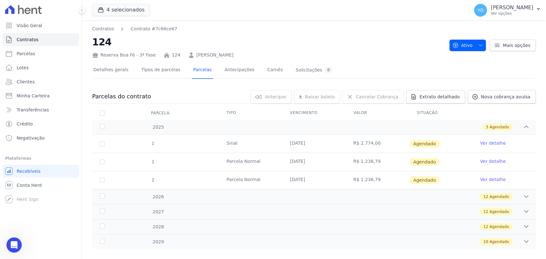
click at [483, 141] on link "Ver detalhe" at bounding box center [493, 143] width 26 height 6
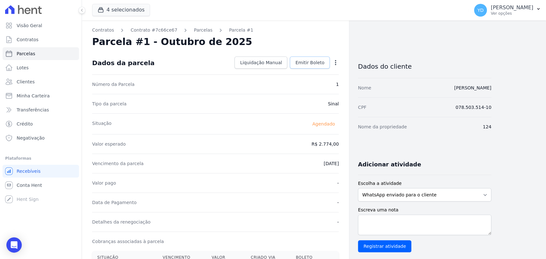
click at [294, 66] on link "Emitir Boleto" at bounding box center [310, 63] width 40 height 12
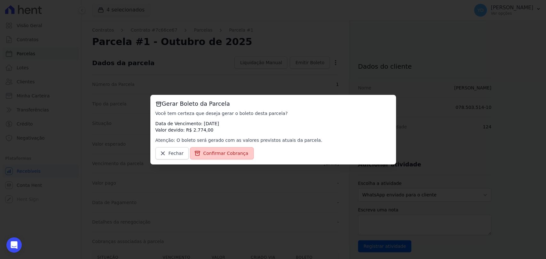
click at [224, 149] on link "Confirmar Cobrança" at bounding box center [222, 153] width 64 height 12
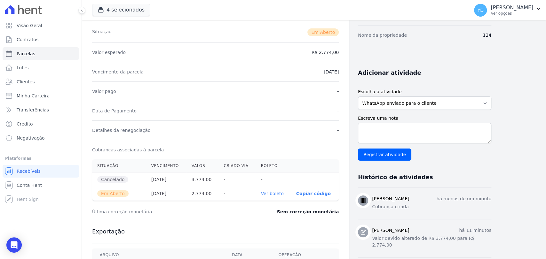
scroll to position [106, 0]
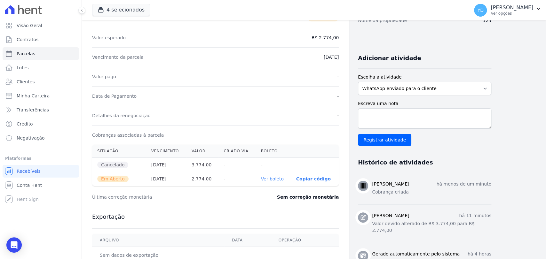
click at [267, 177] on link "Ver boleto" at bounding box center [272, 178] width 23 height 5
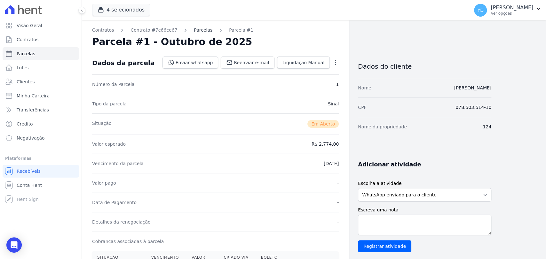
click at [194, 31] on link "Parcelas" at bounding box center [203, 30] width 19 height 7
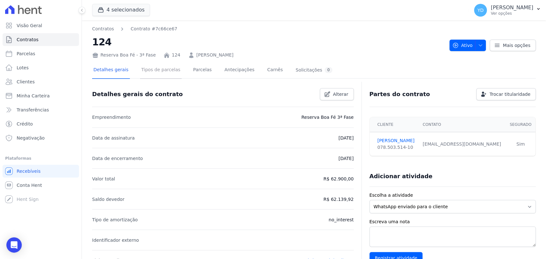
click at [166, 71] on link "Tipos de parcelas" at bounding box center [161, 70] width 42 height 17
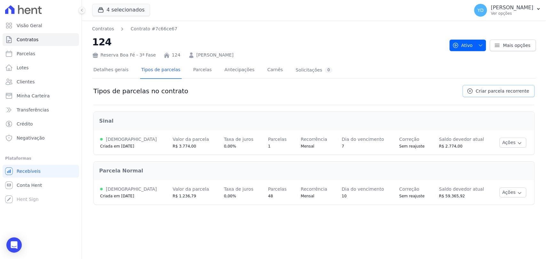
click at [524, 94] on span "Criar parcela recorrente" at bounding box center [501, 91] width 53 height 6
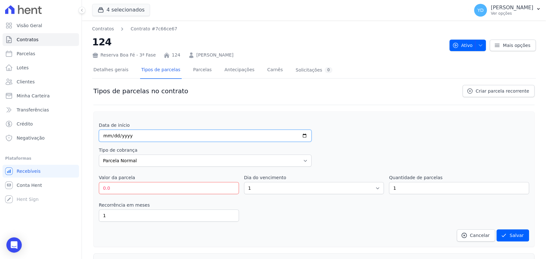
click at [194, 135] on input "date" at bounding box center [205, 136] width 213 height 12
type input "0025-10-03"
type input "[DATE]"
click at [180, 165] on select "Parcela Normal Entrada Sinal Intercalada Chaves Pré-chaves Pós-chaves Impostos …" at bounding box center [205, 161] width 213 height 12
select select "down_payment"
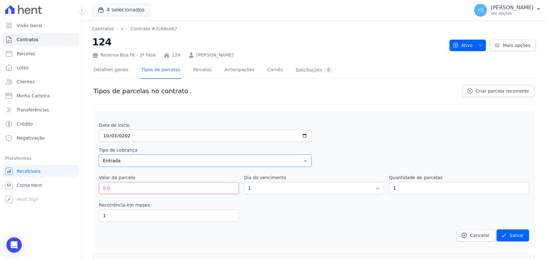
click at [99, 155] on select "Parcela Normal Entrada Sinal Intercalada Chaves Pré-chaves Pós-chaves Impostos …" at bounding box center [205, 161] width 213 height 12
click at [115, 183] on input "0.0" at bounding box center [169, 188] width 140 height 12
click at [118, 185] on input "0.0" at bounding box center [169, 188] width 140 height 12
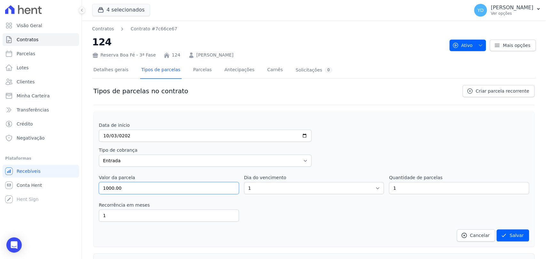
type input "1000.00"
click at [403, 185] on input "1" at bounding box center [459, 188] width 140 height 12
click at [363, 189] on select "1 2 3 4 5 6 7 8 9 10 11 12 13 14 15 16 17 18 19 20 21 22 23 24 25 26 27 28 29 3…" at bounding box center [314, 188] width 140 height 12
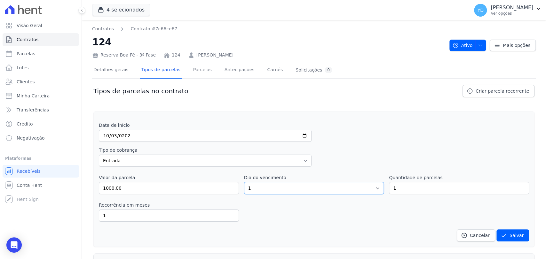
click at [363, 189] on select "1 2 3 4 5 6 7 8 9 10 11 12 13 14 15 16 17 18 19 20 21 22 23 24 25 26 27 28 29 3…" at bounding box center [314, 188] width 140 height 12
click at [397, 188] on input "1" at bounding box center [459, 188] width 140 height 12
click at [296, 183] on select "1 2 3 4 5 6 7 8 9 10 11 12 13 14 15 16 17 18 19 20 21 22 23 24 25 26 27 28 29 3…" at bounding box center [314, 188] width 140 height 12
select select "3"
click at [244, 182] on select "1 2 3 4 5 6 7 8 9 10 11 12 13 14 15 16 17 18 19 20 21 22 23 24 25 26 27 28 29 3…" at bounding box center [314, 188] width 140 height 12
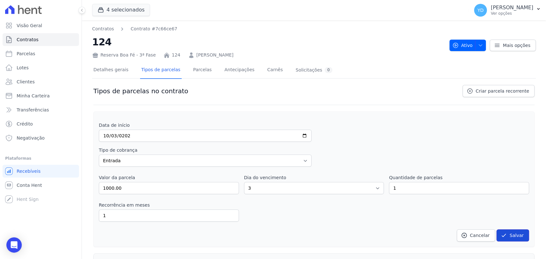
click at [502, 234] on icon "submit" at bounding box center [504, 235] width 4 height 3
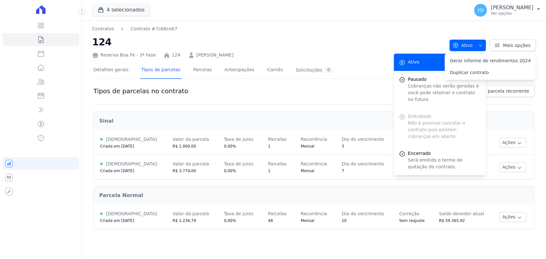
click at [202, 70] on div "Detalhes gerais Tipos de parcelas [GEOGRAPHIC_DATA] Antecipações Carnês Solicit…" at bounding box center [212, 70] width 241 height 17
click at [196, 73] on link "Parcelas" at bounding box center [202, 70] width 21 height 17
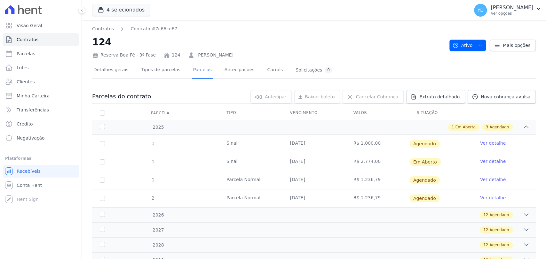
click at [482, 145] on link "Ver detalhe" at bounding box center [493, 143] width 26 height 6
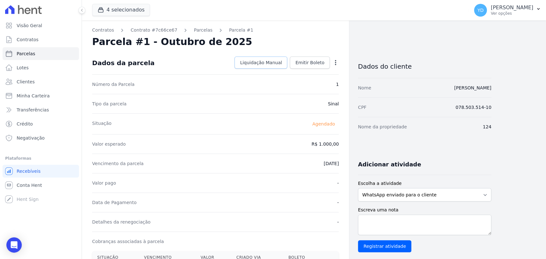
click at [271, 61] on span "Liquidação Manual" at bounding box center [261, 62] width 42 height 6
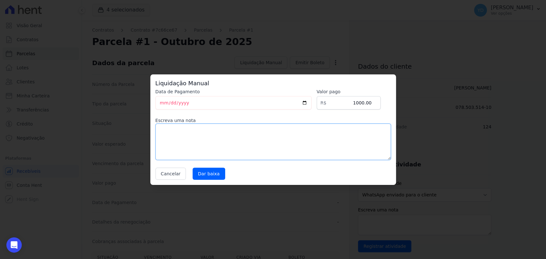
click at [279, 142] on textarea at bounding box center [272, 142] width 235 height 36
type textarea "Pagamento da reserva via PIX"
click at [283, 101] on input "[DATE]" at bounding box center [233, 102] width 156 height 13
type input "[DATE]"
click at [203, 173] on input "Dar baixa" at bounding box center [208, 174] width 33 height 12
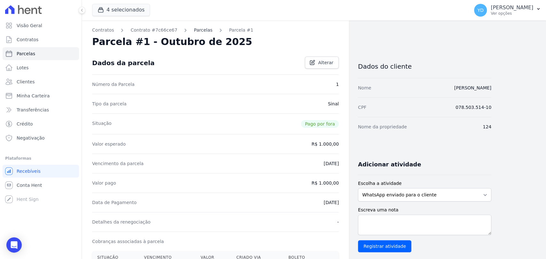
click at [194, 30] on link "Parcelas" at bounding box center [203, 30] width 19 height 7
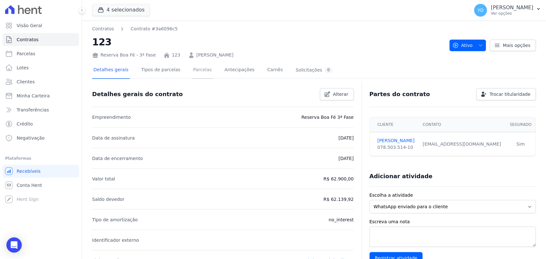
click at [192, 75] on link "Parcelas" at bounding box center [202, 70] width 21 height 17
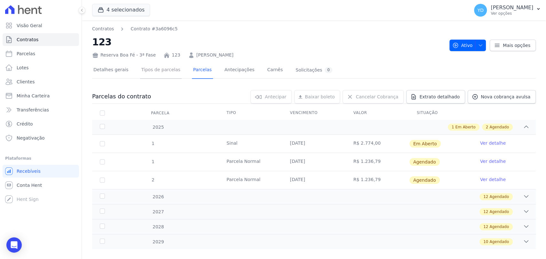
click at [164, 73] on link "Tipos de parcelas" at bounding box center [161, 70] width 42 height 17
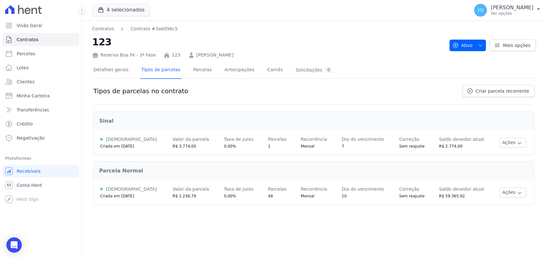
click at [244, 71] on div "Detalhes gerais Tipos de parcelas [GEOGRAPHIC_DATA] Antecipações Carnês Solicit…" at bounding box center [212, 70] width 241 height 17
click at [471, 90] on link "Criar parcela recorrente" at bounding box center [498, 91] width 72 height 12
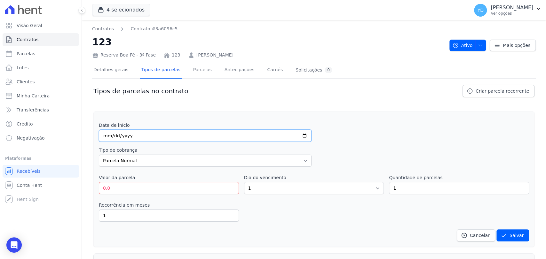
click at [184, 137] on input "date" at bounding box center [205, 136] width 213 height 12
type input "[DATE]"
click at [165, 162] on select "Parcela Normal Entrada Sinal Intercalada Chaves Pré-chaves Pós-chaves Impostos …" at bounding box center [205, 161] width 213 height 12
select select "down_payment"
click at [99, 155] on select "Parcela Normal Entrada Sinal Intercalada Chaves Pré-chaves Pós-chaves Impostos …" at bounding box center [205, 161] width 213 height 12
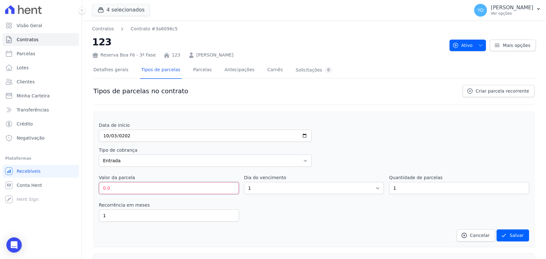
click at [145, 190] on input "0.0" at bounding box center [169, 188] width 140 height 12
type input "1000.00"
click at [285, 187] on select "1 2 3 4 5 6 7 8 9 10 11 12 13 14 15 16 17 18 19 20 21 22 23 24 25 26 27 28 29 3…" at bounding box center [314, 188] width 140 height 12
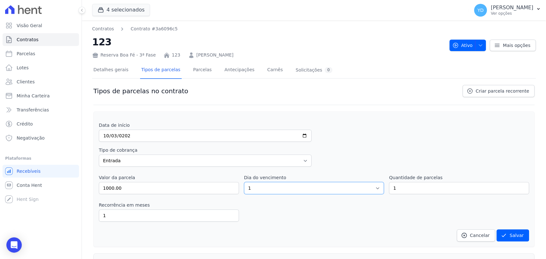
select select "3"
click at [244, 182] on select "1 2 3 4 5 6 7 8 9 10 11 12 13 14 15 16 17 18 19 20 21 22 23 24 25 26 27 28 29 3…" at bounding box center [314, 188] width 140 height 12
click at [508, 236] on button "Salvar" at bounding box center [512, 236] width 33 height 12
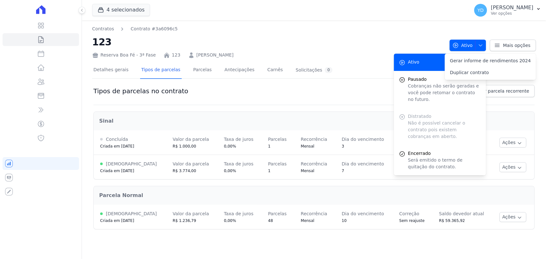
click at [214, 91] on div "Tipos de parcelas no contrato Criar parcela recorrente" at bounding box center [313, 95] width 441 height 20
click at [202, 71] on link "Parcelas" at bounding box center [202, 70] width 21 height 17
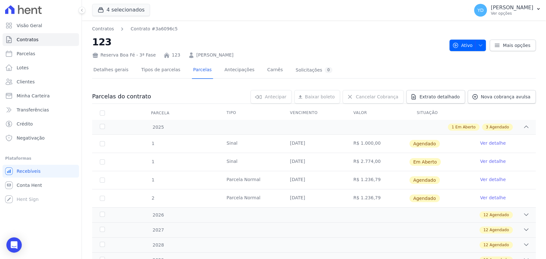
click at [494, 144] on link "Ver detalhe" at bounding box center [493, 143] width 26 height 6
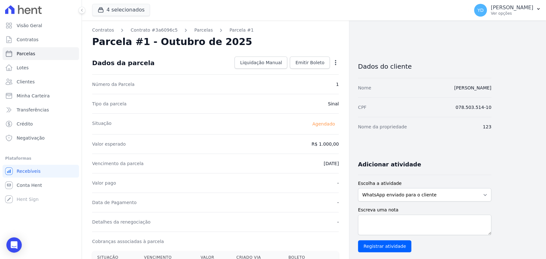
click at [272, 69] on div "Dados da parcela Liquidação Manual Liquidação Manual Data de Pagamento [DATE] […" at bounding box center [215, 62] width 246 height 23
click at [272, 67] on link "Liquidação Manual" at bounding box center [260, 63] width 53 height 12
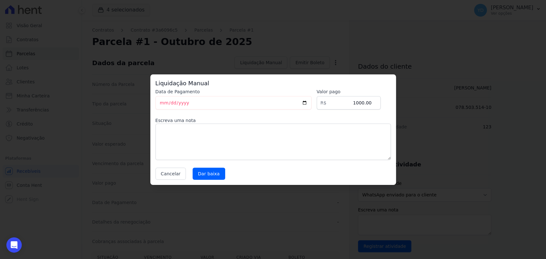
click at [258, 117] on label "Escreva uma nota" at bounding box center [272, 120] width 235 height 6
click at [262, 130] on textarea at bounding box center [272, 142] width 235 height 36
type textarea "Pagamento da reserva via PIX"
click at [254, 103] on input "[DATE]" at bounding box center [233, 102] width 156 height 13
type input "[DATE]"
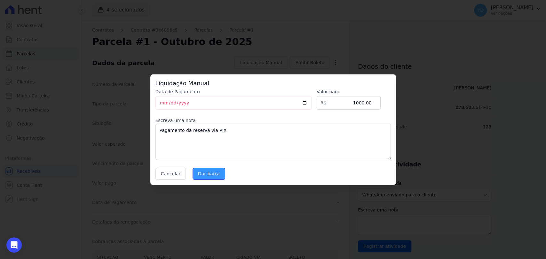
click at [201, 172] on input "Dar baixa" at bounding box center [208, 174] width 33 height 12
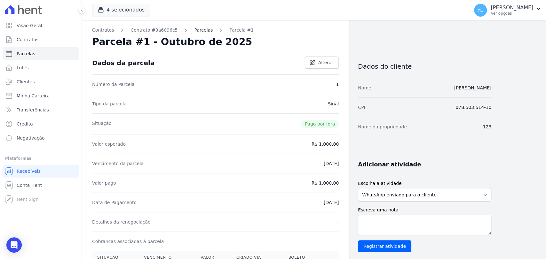
click at [194, 31] on link "Parcelas" at bounding box center [203, 30] width 19 height 7
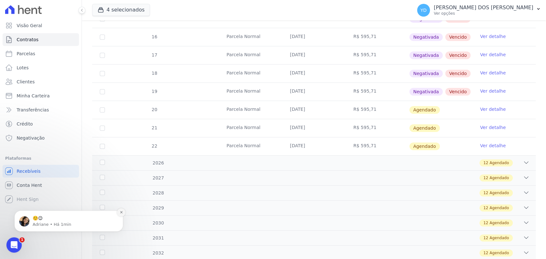
click at [122, 214] on icon "Dismiss notification" at bounding box center [122, 213] width 4 height 4
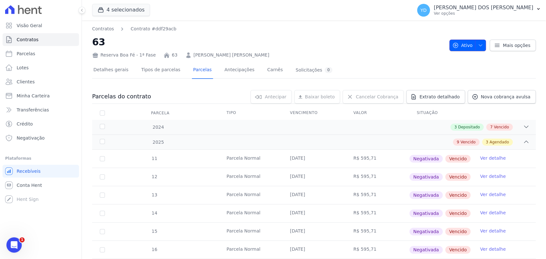
click at [469, 42] on span "Ativo" at bounding box center [462, 46] width 20 height 12
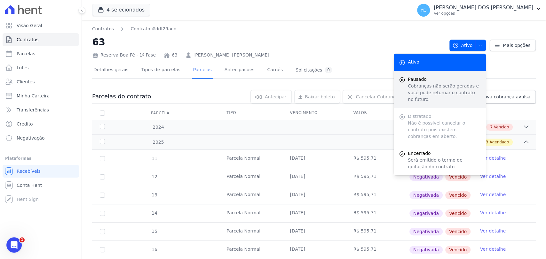
click at [420, 90] on p "Cobranças não serão geradas e você pode retomar o contrato no futuro." at bounding box center [444, 93] width 73 height 20
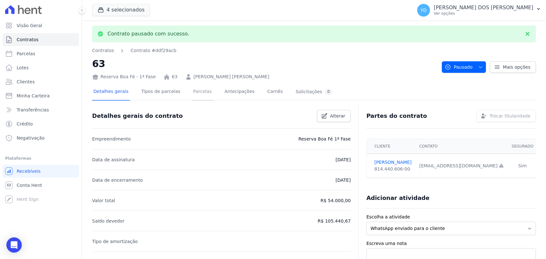
click at [194, 94] on link "Parcelas" at bounding box center [202, 92] width 21 height 17
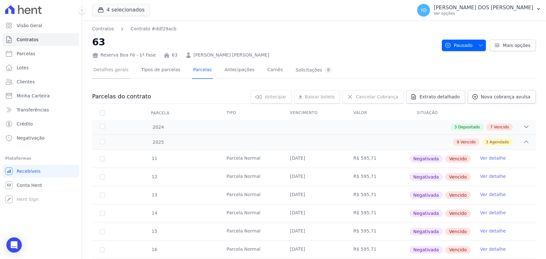
click at [114, 70] on link "Detalhes gerais" at bounding box center [111, 70] width 38 height 17
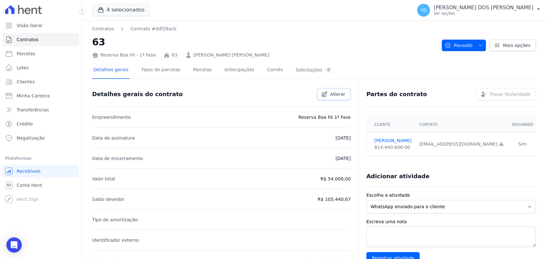
click at [327, 95] on icon at bounding box center [324, 94] width 6 height 6
click at [302, 94] on span "Cancelar" at bounding box center [300, 94] width 20 height 6
click at [495, 42] on icon at bounding box center [497, 45] width 6 height 6
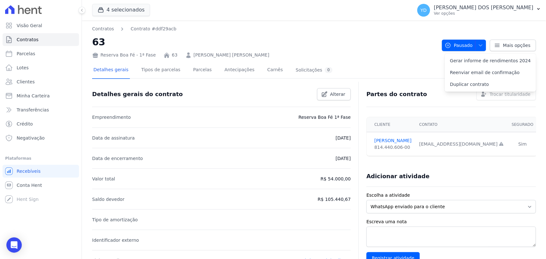
click at [98, 44] on h2 "63" at bounding box center [264, 42] width 344 height 14
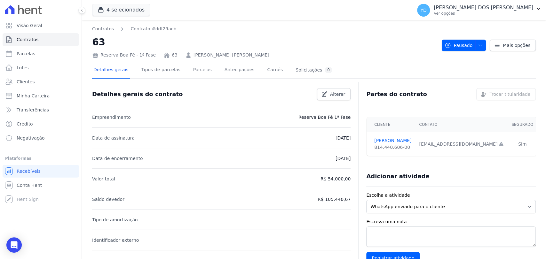
click at [152, 57] on div "Reserva Boa Fé - 1ª Fase 63 ANTONIO MARCOS LIMA DE SOUZA" at bounding box center [264, 53] width 344 height 9
click at [152, 29] on link "Contrato #ddf29acb" at bounding box center [153, 29] width 46 height 7
click at [155, 30] on link "Contrato #ddf29acb" at bounding box center [153, 29] width 46 height 7
click at [172, 55] on link "63" at bounding box center [175, 55] width 6 height 7
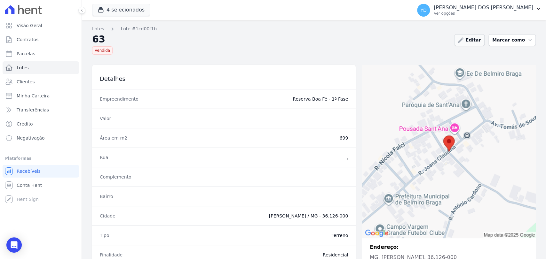
click at [473, 44] on link "Editar" at bounding box center [469, 40] width 30 height 12
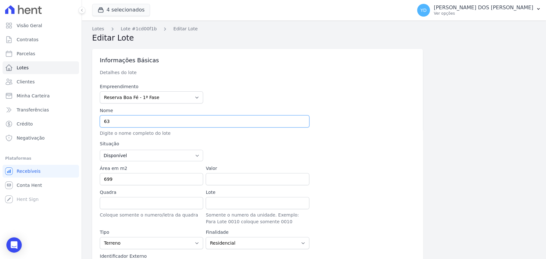
click at [137, 118] on input "63" at bounding box center [204, 121] width 209 height 12
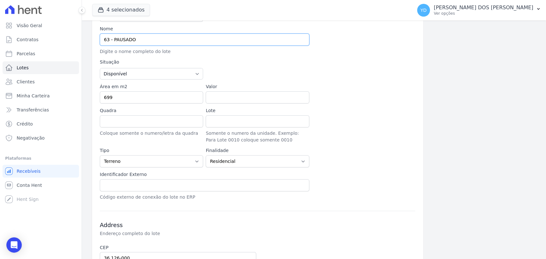
scroll to position [185, 0]
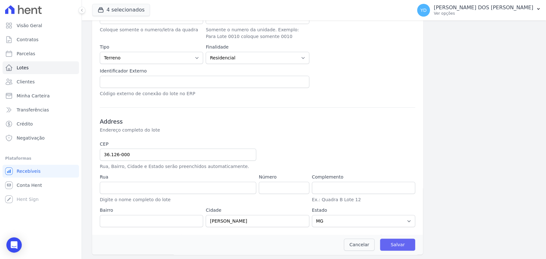
type input "63 - PAUSADO"
click at [400, 245] on input "Salvar" at bounding box center [397, 245] width 35 height 12
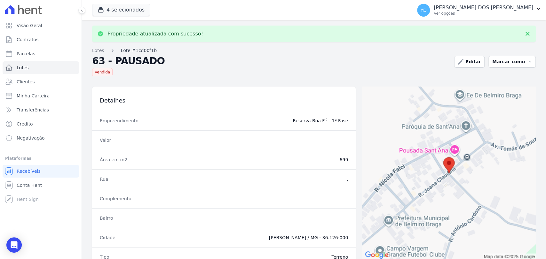
click at [130, 52] on link "Lote #1cd00f1b" at bounding box center [139, 50] width 36 height 7
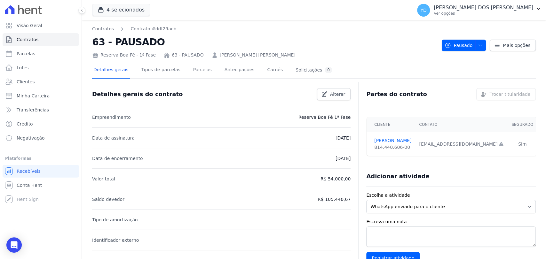
click at [275, 36] on h2 "63 - PAUSADO" at bounding box center [264, 42] width 344 height 14
click at [45, 41] on link "Contratos" at bounding box center [41, 39] width 76 height 13
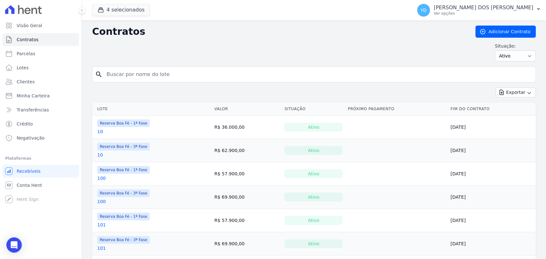
click at [148, 74] on input "search" at bounding box center [318, 74] width 430 height 13
type input "63"
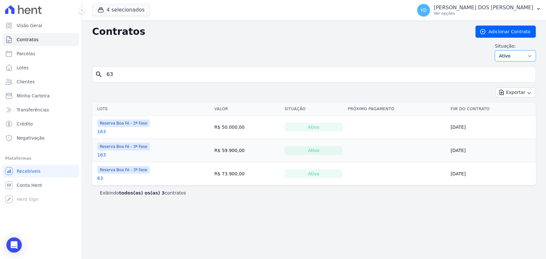
click at [508, 55] on select "Ativo Todos Pausado Distratado Rascunho Expirado Encerrado" at bounding box center [515, 56] width 41 height 11
select select "on_hold"
click at [497, 51] on select "Ativo Todos Pausado Distratado Rascunho Expirado Encerrado" at bounding box center [515, 56] width 41 height 11
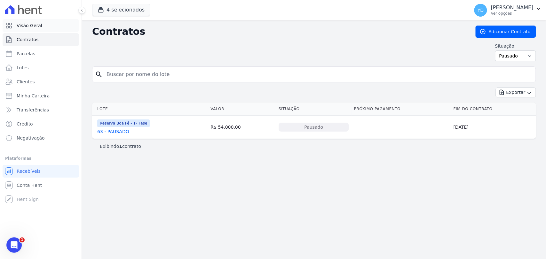
click at [38, 21] on link "Visão Geral" at bounding box center [41, 25] width 76 height 13
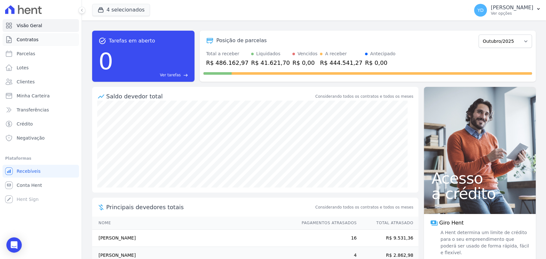
click at [60, 41] on link "Contratos" at bounding box center [41, 39] width 76 height 13
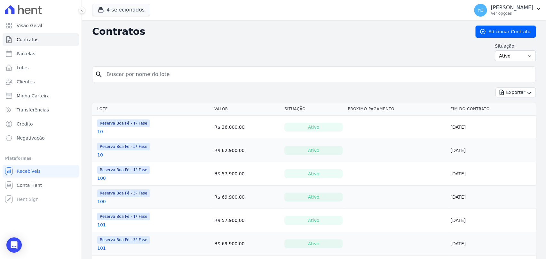
click at [133, 66] on div "search" at bounding box center [313, 74] width 443 height 16
click at [158, 67] on div "search" at bounding box center [313, 74] width 443 height 16
click at [157, 74] on input "search" at bounding box center [318, 74] width 430 height 13
type input "63"
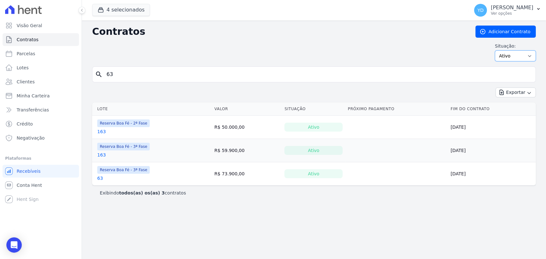
click at [518, 58] on select "Ativo Todos Pausado Distratado Rascunho Expirado Encerrado" at bounding box center [515, 56] width 41 height 11
select select "on_hold"
click at [497, 51] on select "Ativo Todos Pausado Distratado Rascunho Expirado Encerrado" at bounding box center [515, 56] width 41 height 11
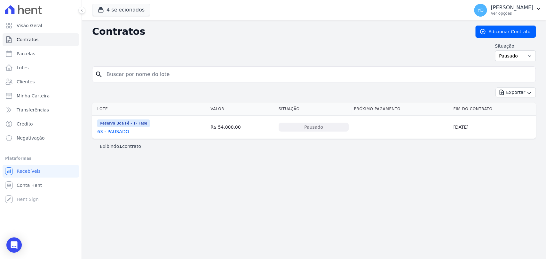
click at [112, 132] on link "63 - PAUSADO" at bounding box center [113, 132] width 32 height 6
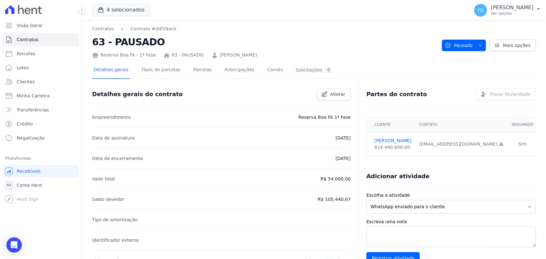
click at [211, 68] on div "Detalhes gerais Tipos de parcelas Parcelas Antecipações Carnês Solicitações 0" at bounding box center [212, 70] width 241 height 17
click at [198, 71] on link "Parcelas" at bounding box center [202, 70] width 21 height 17
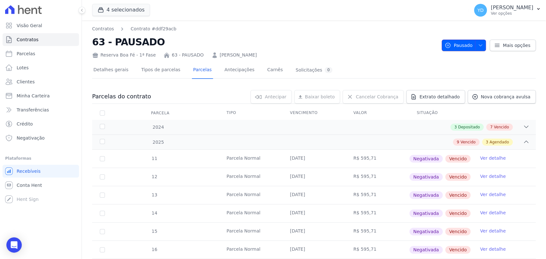
click at [460, 45] on span "Pausado" at bounding box center [458, 46] width 28 height 12
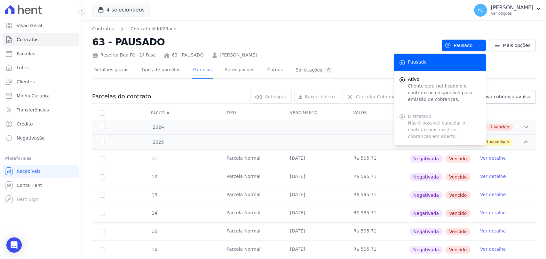
click at [353, 45] on h2 "63 - PAUSADO" at bounding box center [264, 42] width 344 height 14
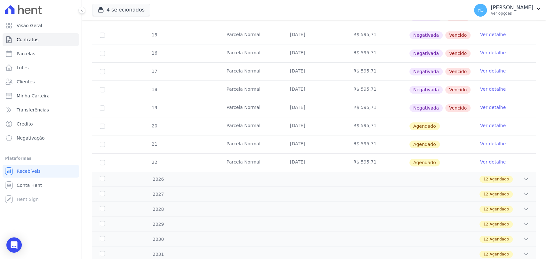
scroll to position [213, 0]
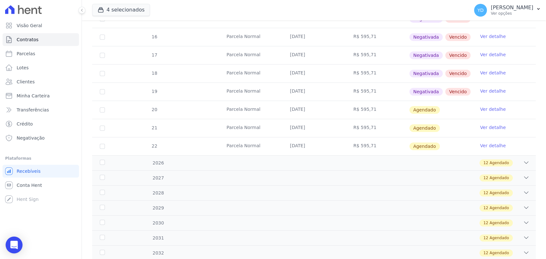
click at [14, 246] on icon "Open Intercom Messenger" at bounding box center [14, 245] width 8 height 8
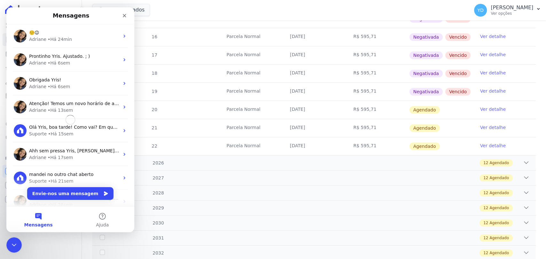
scroll to position [0, 0]
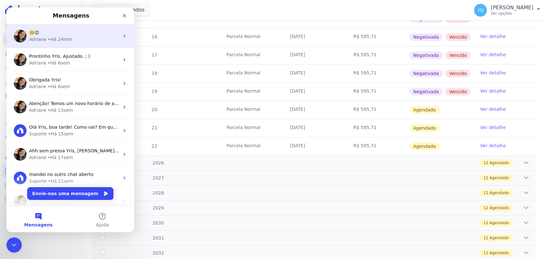
click at [83, 35] on div "☺️😉" at bounding box center [74, 32] width 90 height 7
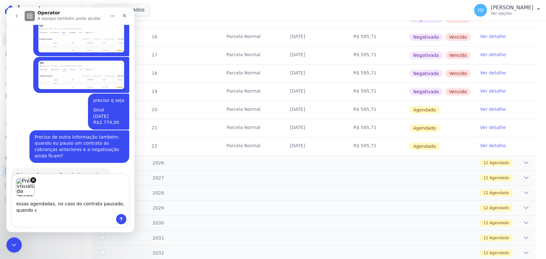
scroll to position [6146, 0]
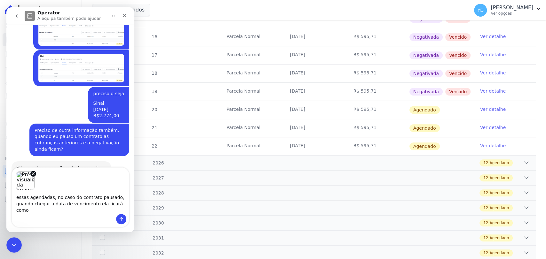
type textarea "essas agendadas, no caso do contrato pausado, quando chegar a data de venciment…"
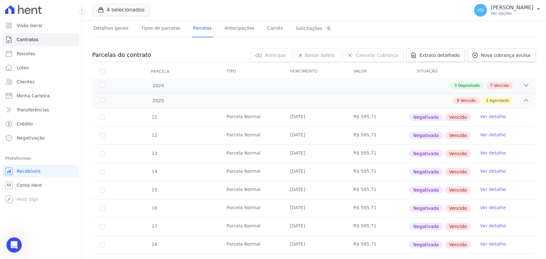
scroll to position [0, 0]
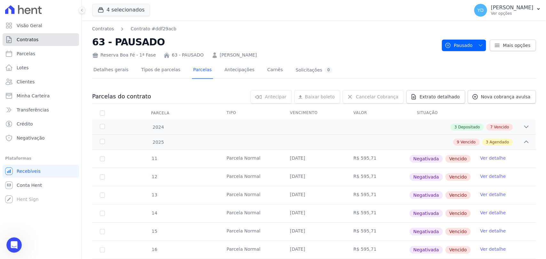
click at [61, 35] on link "Contratos" at bounding box center [41, 39] width 76 height 13
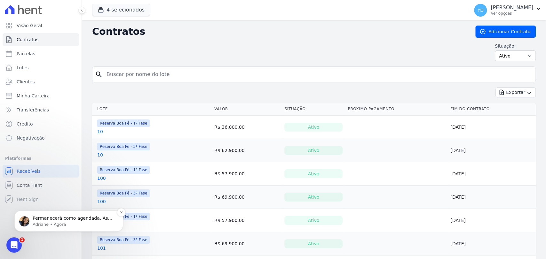
click at [80, 223] on p "Adriane • Agora" at bounding box center [74, 225] width 82 height 6
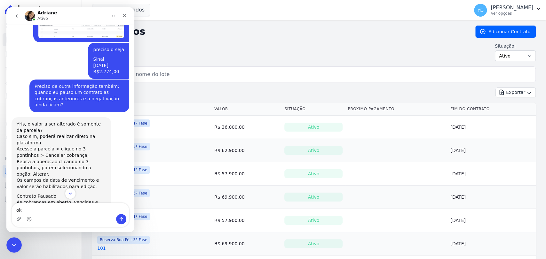
scroll to position [6142, 0]
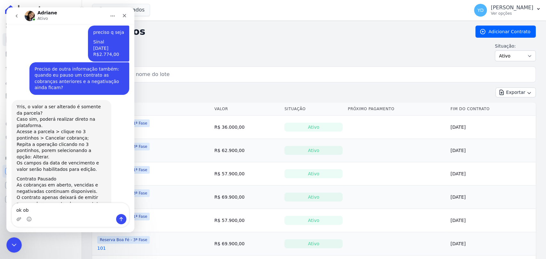
type textarea "ok obg"
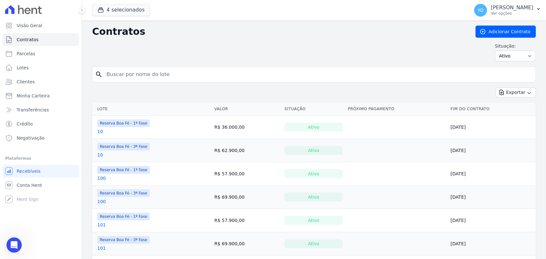
scroll to position [6161, 0]
click at [140, 70] on input "search" at bounding box center [318, 74] width 430 height 13
type input "16"
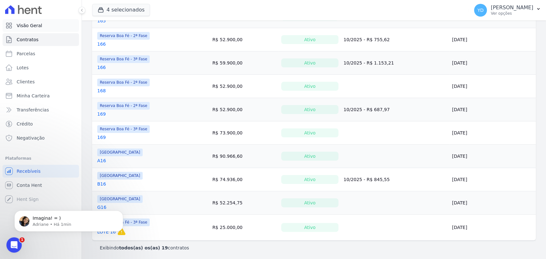
click at [65, 23] on link "Visão Geral" at bounding box center [41, 25] width 76 height 13
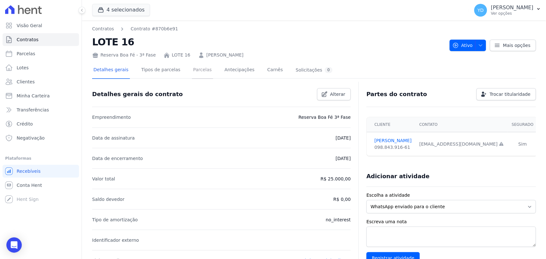
click at [192, 77] on link "Parcelas" at bounding box center [202, 70] width 21 height 17
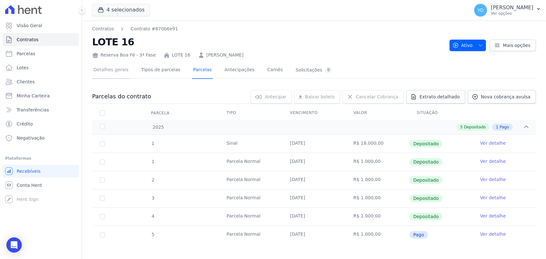
click at [100, 73] on link "Detalhes gerais" at bounding box center [111, 70] width 38 height 17
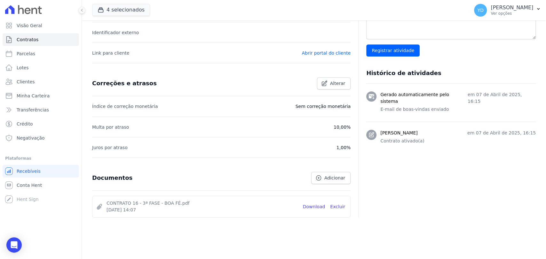
scroll to position [212, 0]
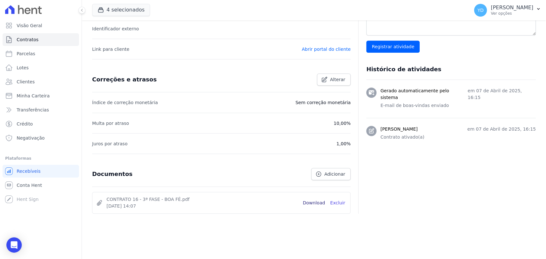
click at [316, 200] on link "Download" at bounding box center [314, 203] width 22 height 7
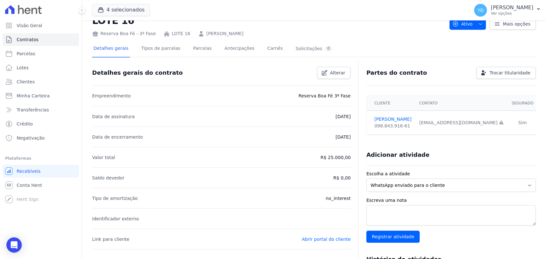
scroll to position [0, 0]
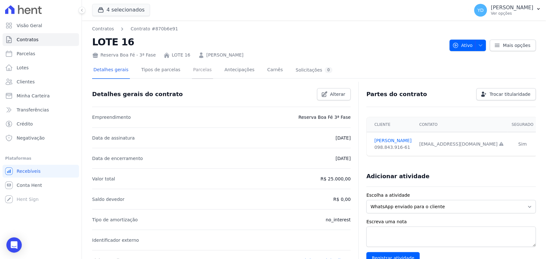
click at [197, 69] on link "Parcelas" at bounding box center [202, 70] width 21 height 17
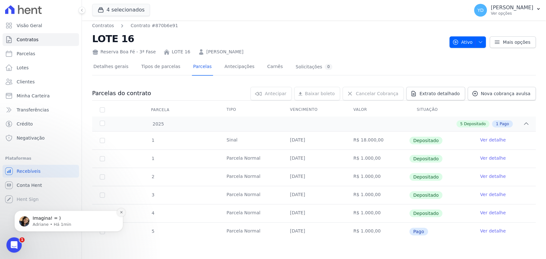
click at [120, 211] on icon "Dismiss notification" at bounding box center [121, 212] width 2 height 2
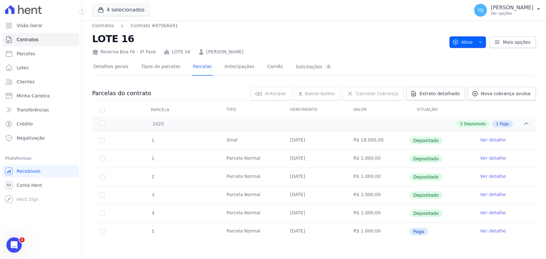
click at [461, 41] on span "Ativo" at bounding box center [462, 42] width 20 height 12
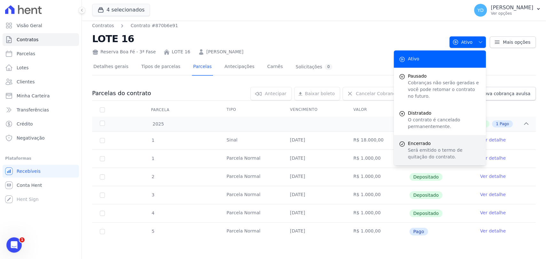
click at [435, 157] on div "Encerrado Será emitido o termo de quitação do contrato." at bounding box center [440, 150] width 92 height 30
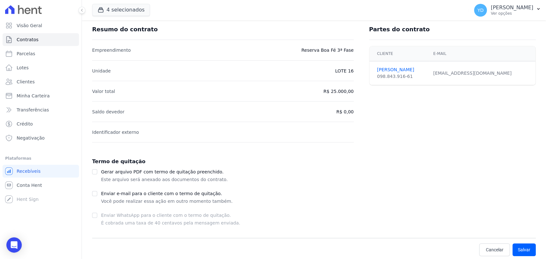
scroll to position [43, 0]
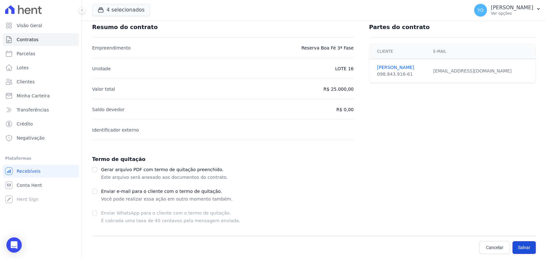
click at [516, 246] on button "Salvar" at bounding box center [523, 247] width 23 height 13
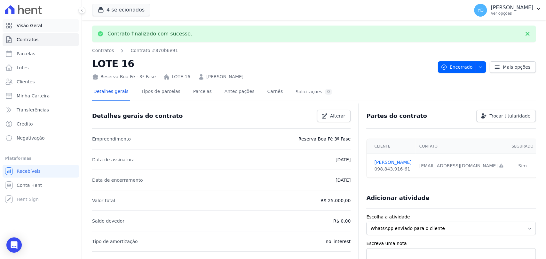
click at [46, 21] on link "Visão Geral" at bounding box center [41, 25] width 76 height 13
